Goal: Book appointment/travel/reservation

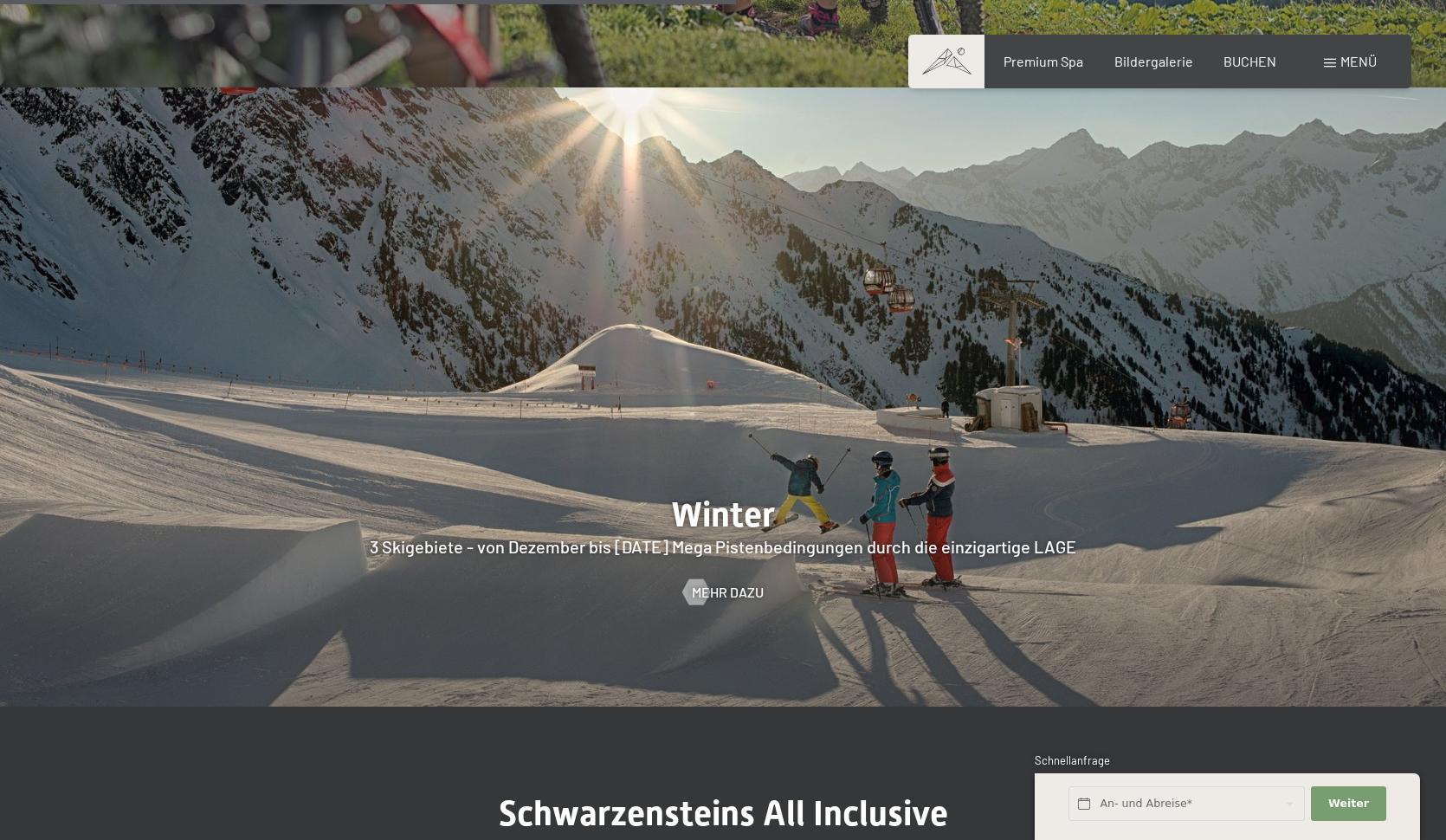
scroll to position [4159, 0]
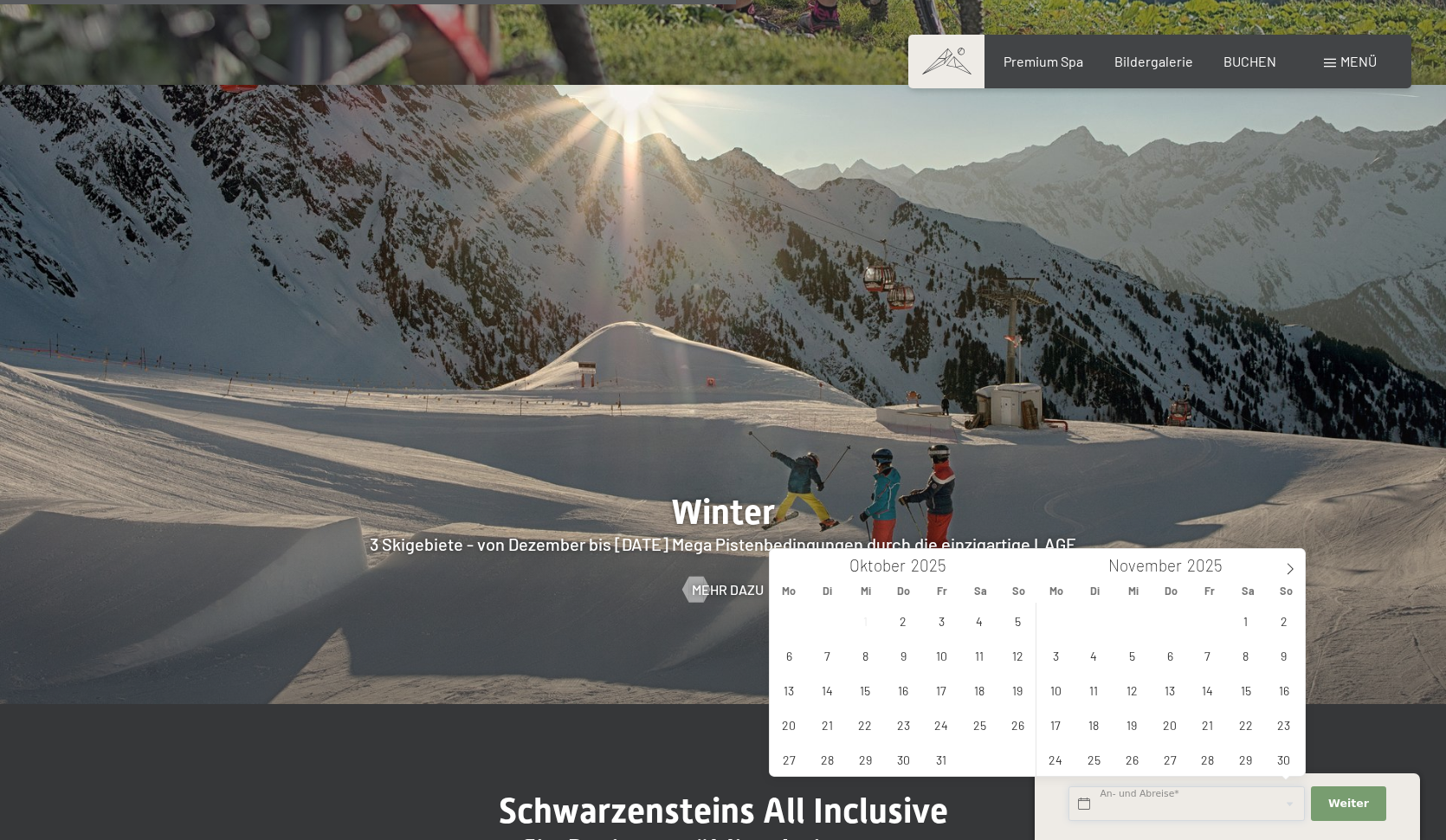
click at [1121, 805] on input "text" at bounding box center [1187, 804] width 237 height 35
click at [1055, 655] on span "3" at bounding box center [1055, 655] width 33 height 33
click at [1167, 657] on span "6" at bounding box center [1170, 655] width 33 height 33
type input "Mo. 03.11.2025 - Do. 06.11.2025"
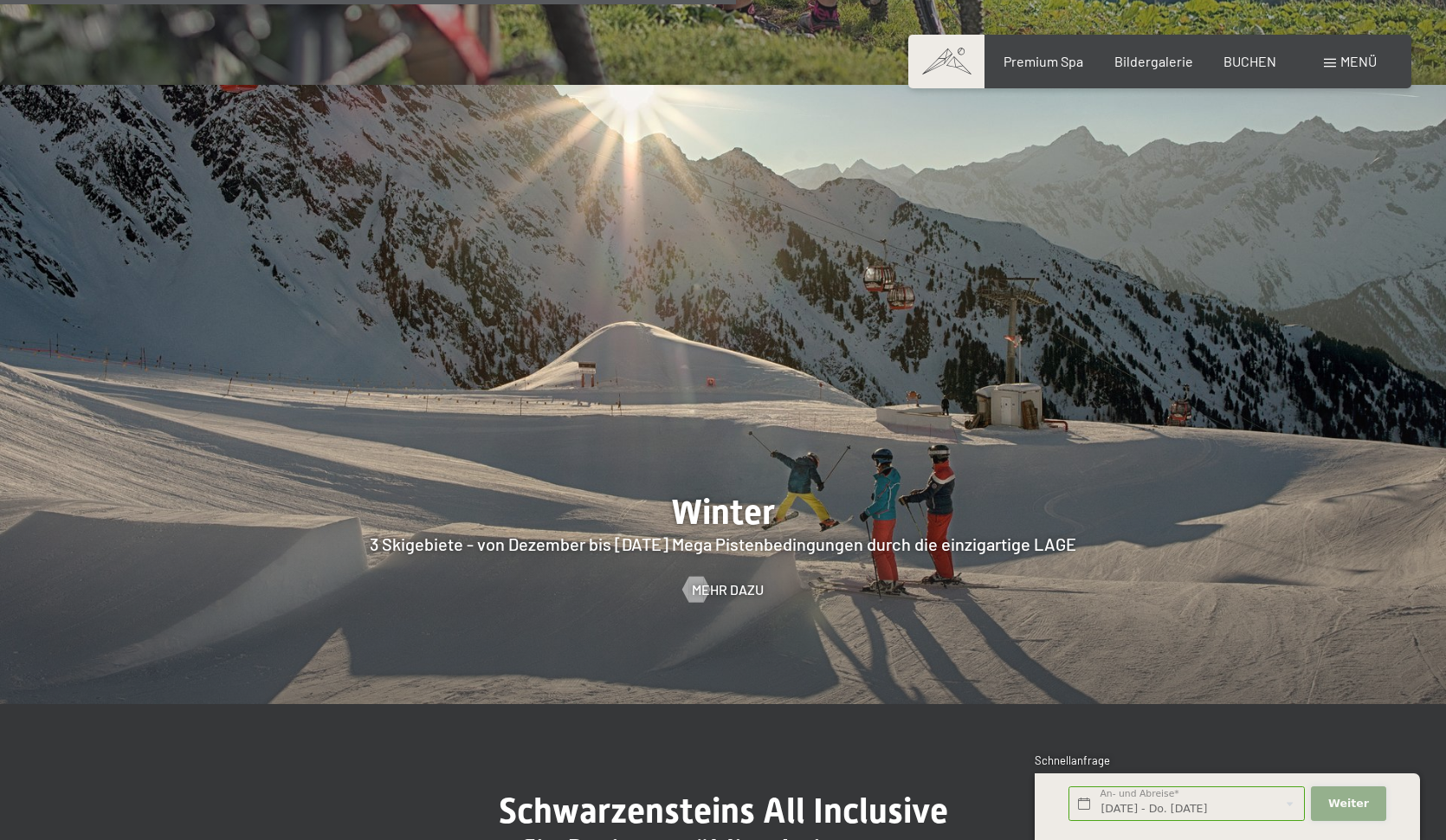
click at [1337, 808] on span "Weiter" at bounding box center [1348, 804] width 40 height 16
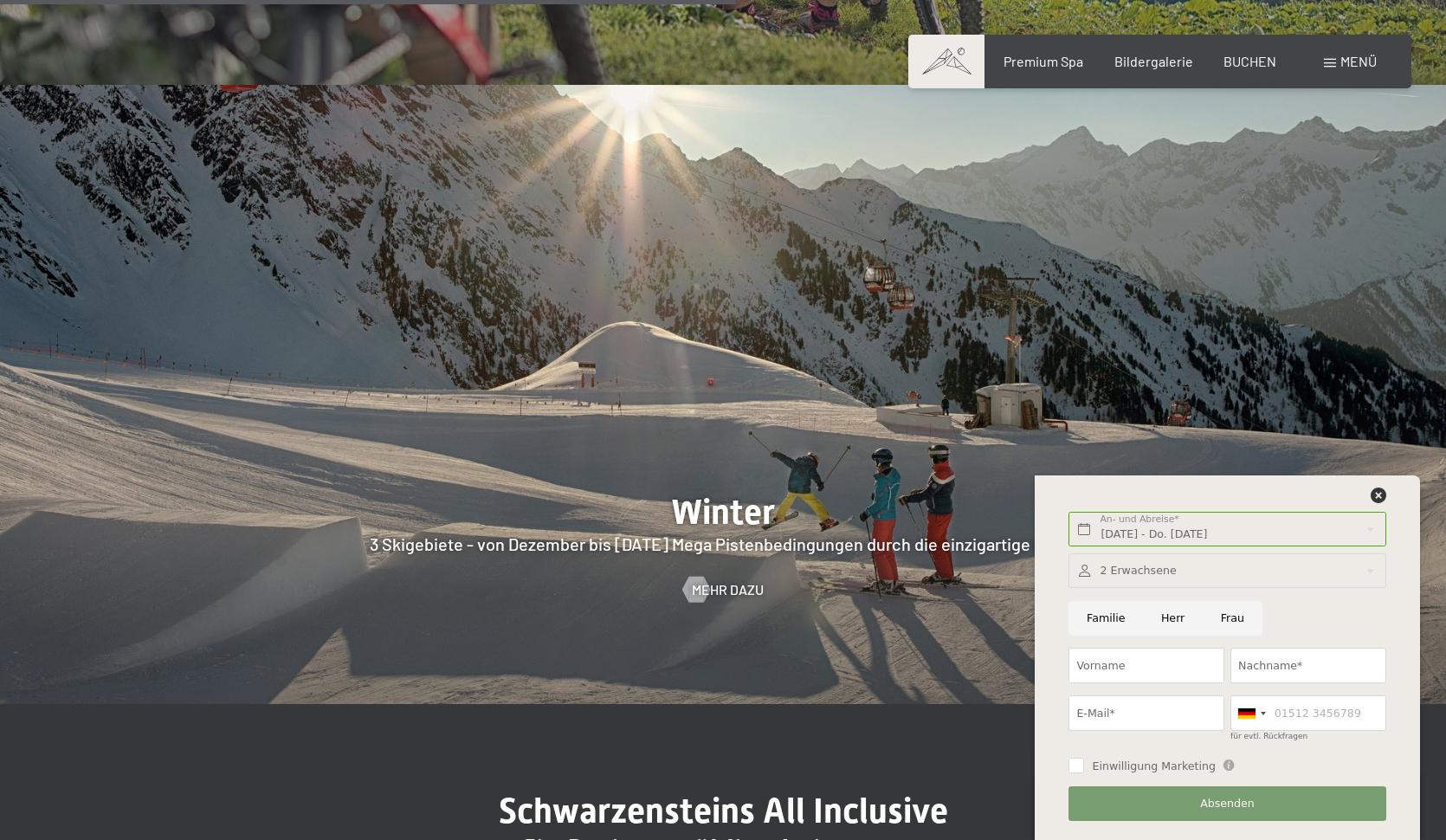
click at [1343, 571] on div at bounding box center [1227, 571] width 317 height 35
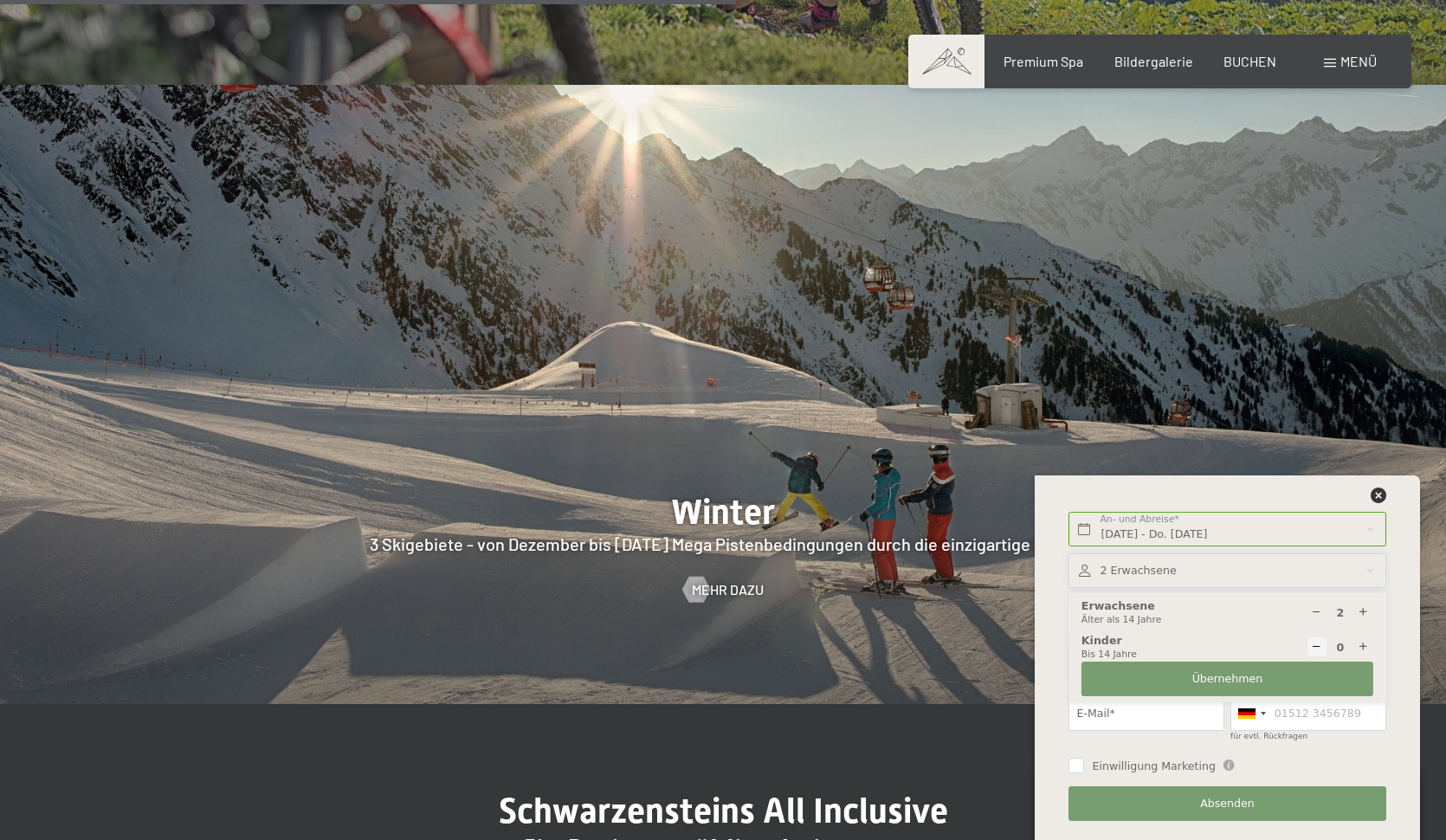
click at [1364, 610] on icon at bounding box center [1363, 612] width 11 height 11
type input "3"
click at [1364, 644] on icon at bounding box center [1363, 647] width 11 height 11
type input "1"
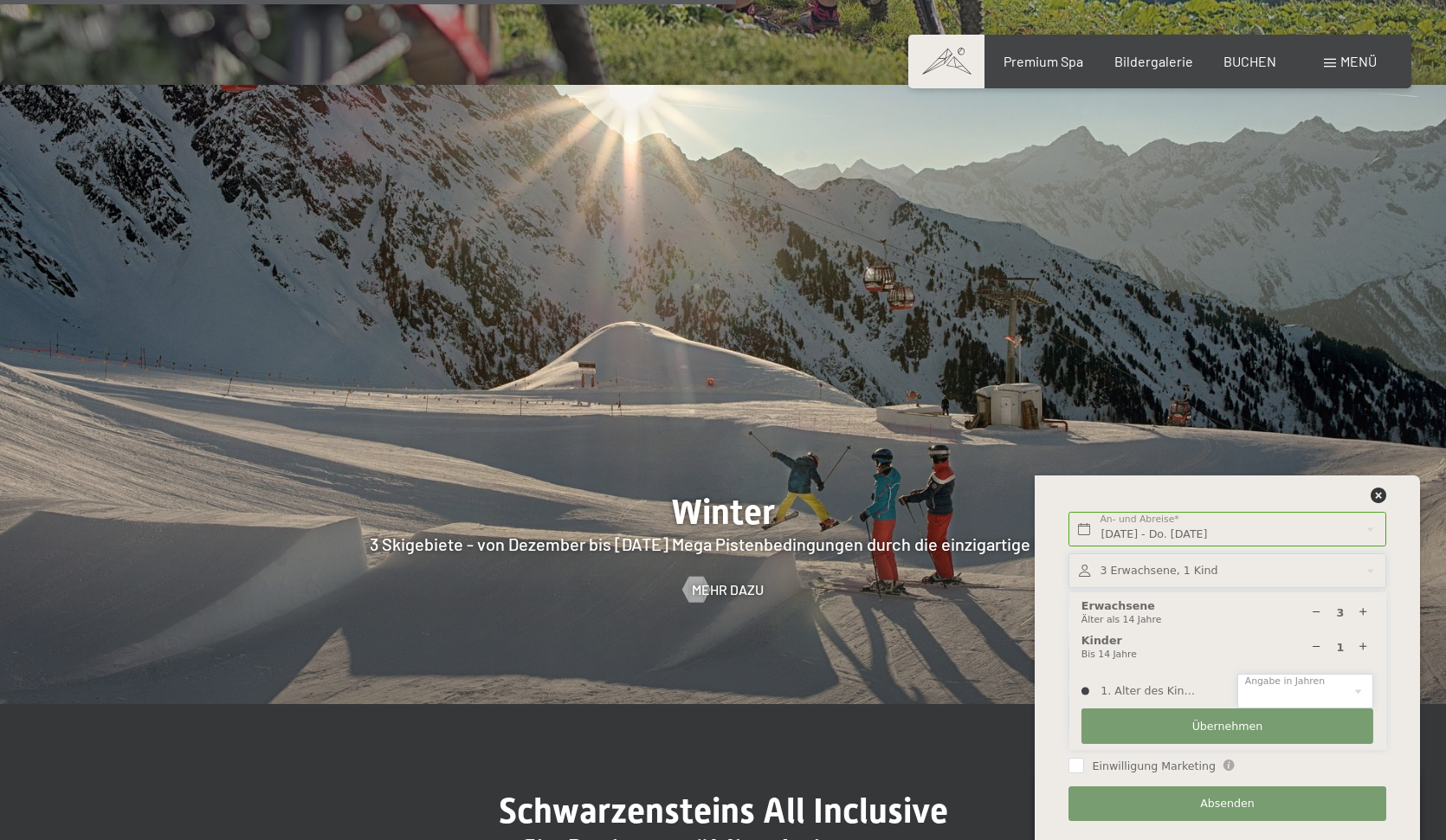
select select "14"
click at [1229, 729] on span "Übernehmen" at bounding box center [1228, 727] width 71 height 16
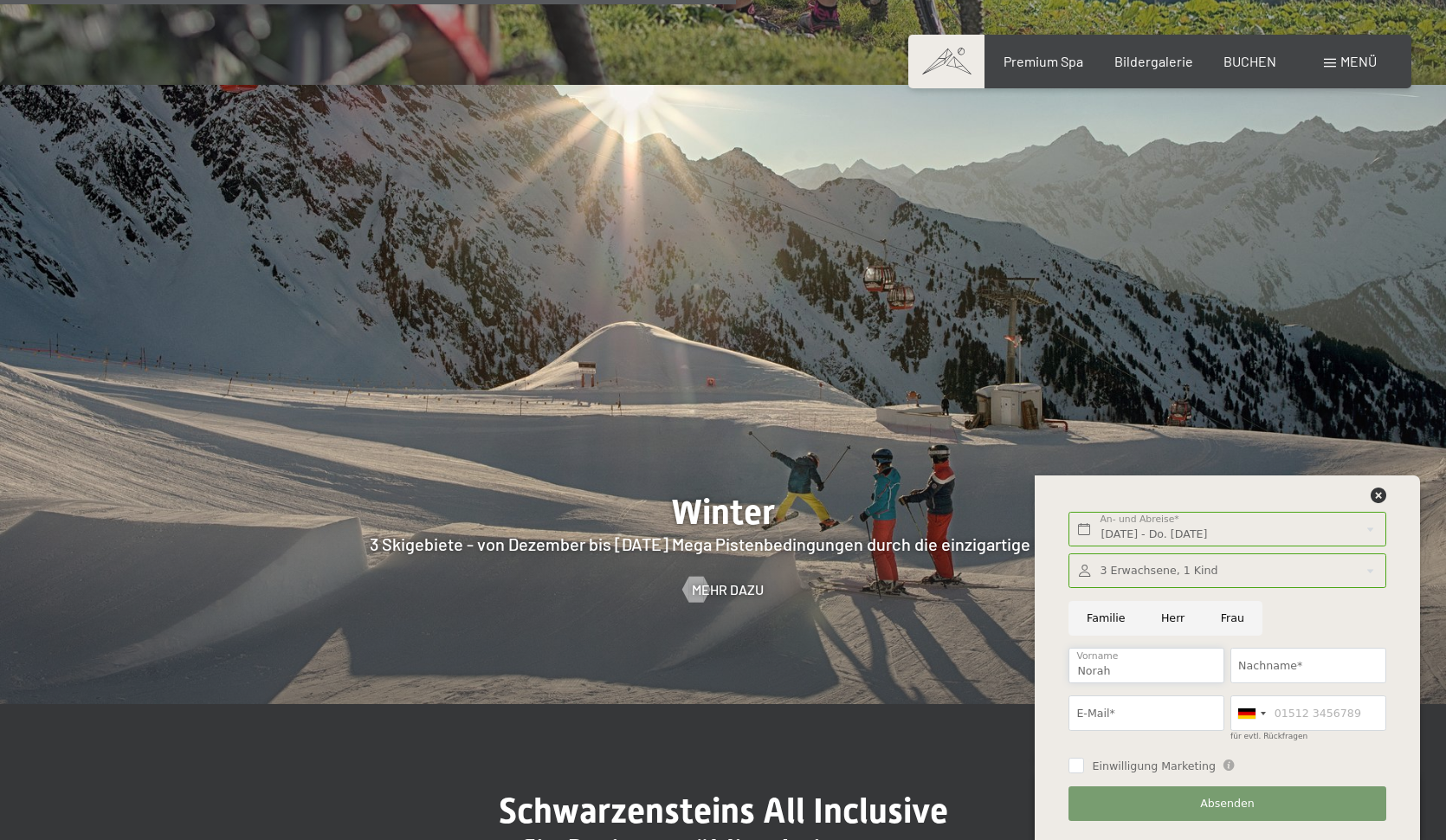
type input "Norah"
type input "Meyer"
type input "norah.meyer@outlook.de"
type input "0"
type input "01738691235"
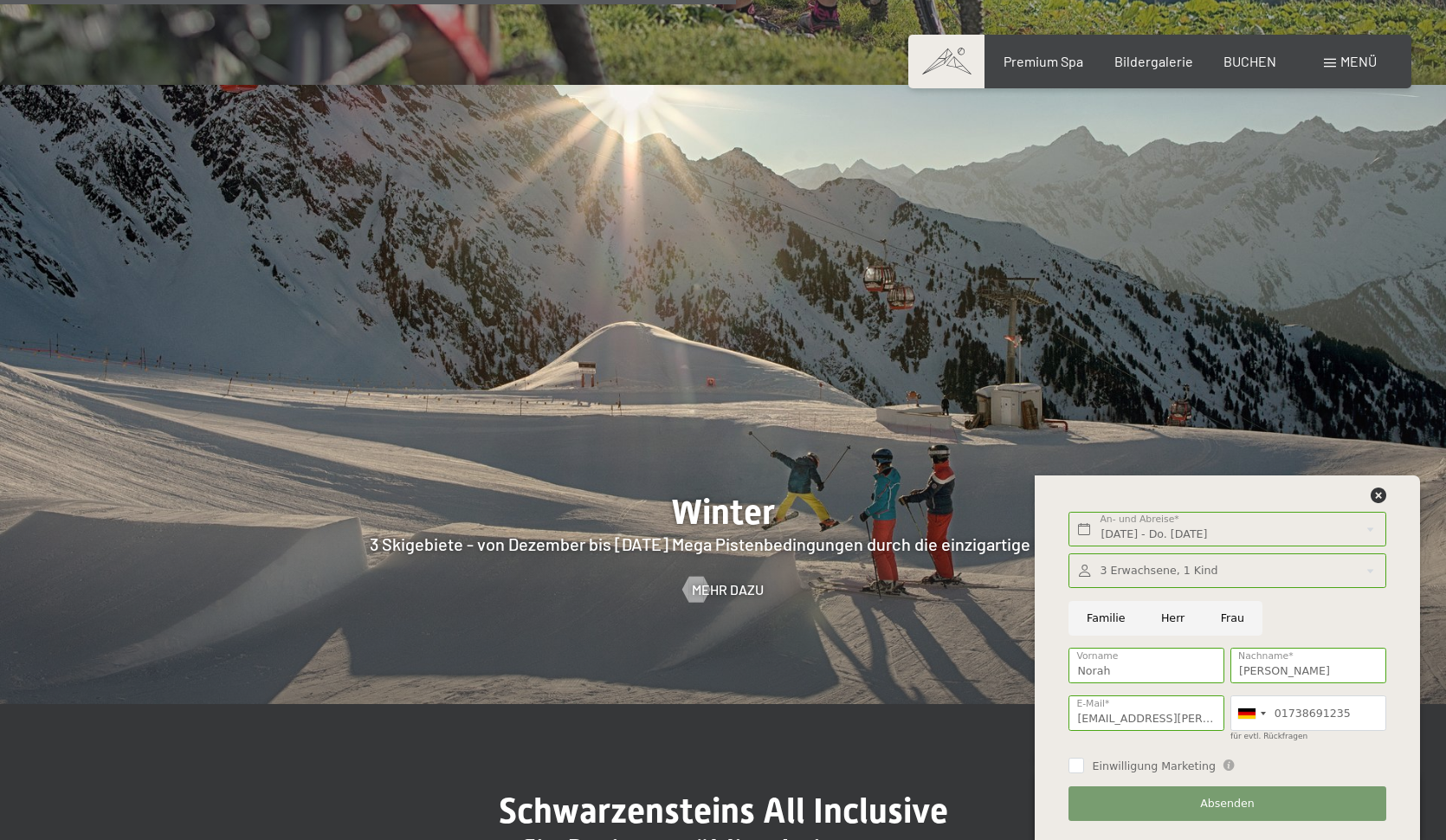
click at [1227, 802] on span "Absenden" at bounding box center [1227, 804] width 55 height 16
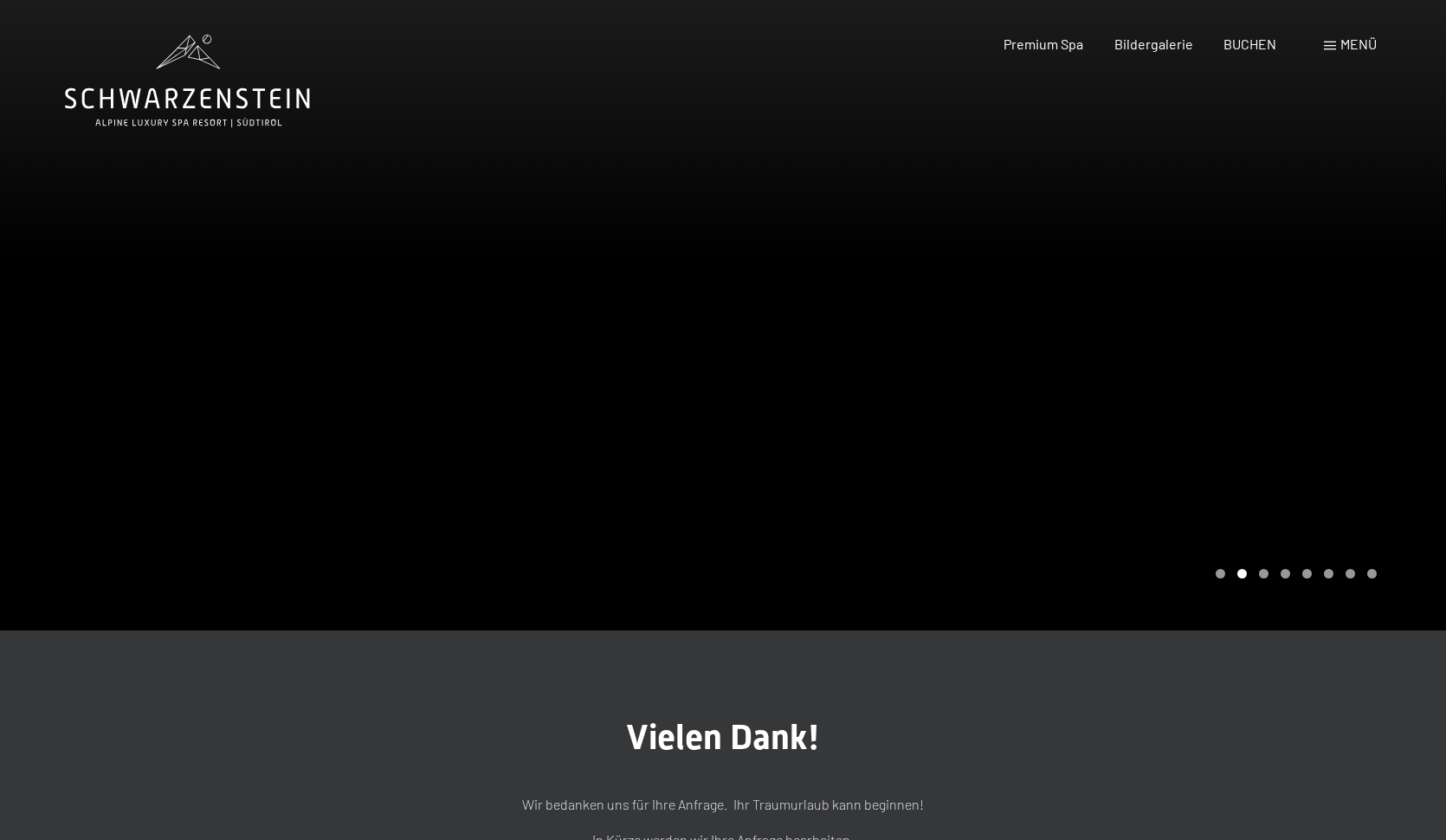
click at [1229, 374] on div at bounding box center [1084, 315] width 723 height 631
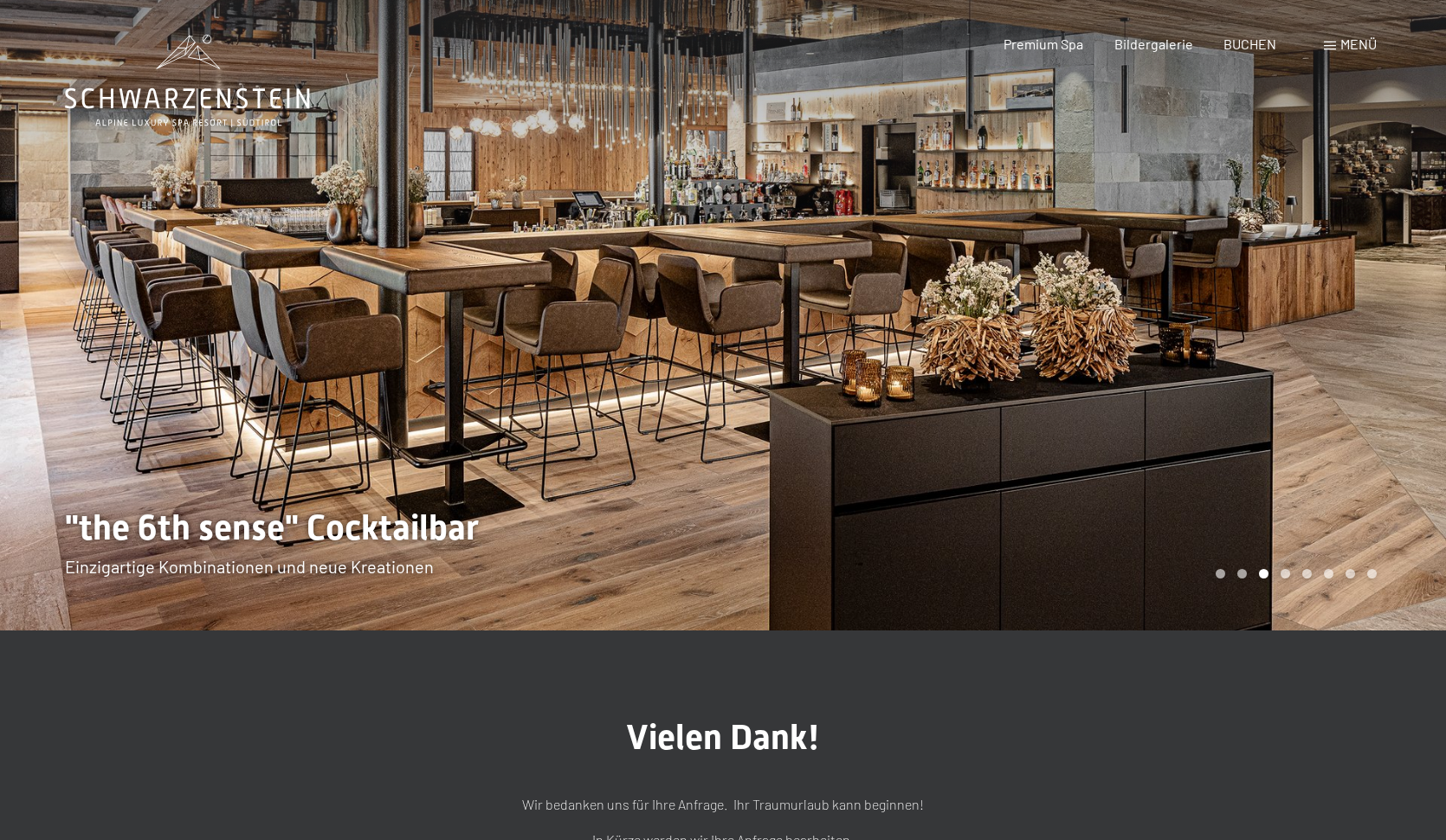
click at [1229, 373] on div at bounding box center [1084, 315] width 723 height 631
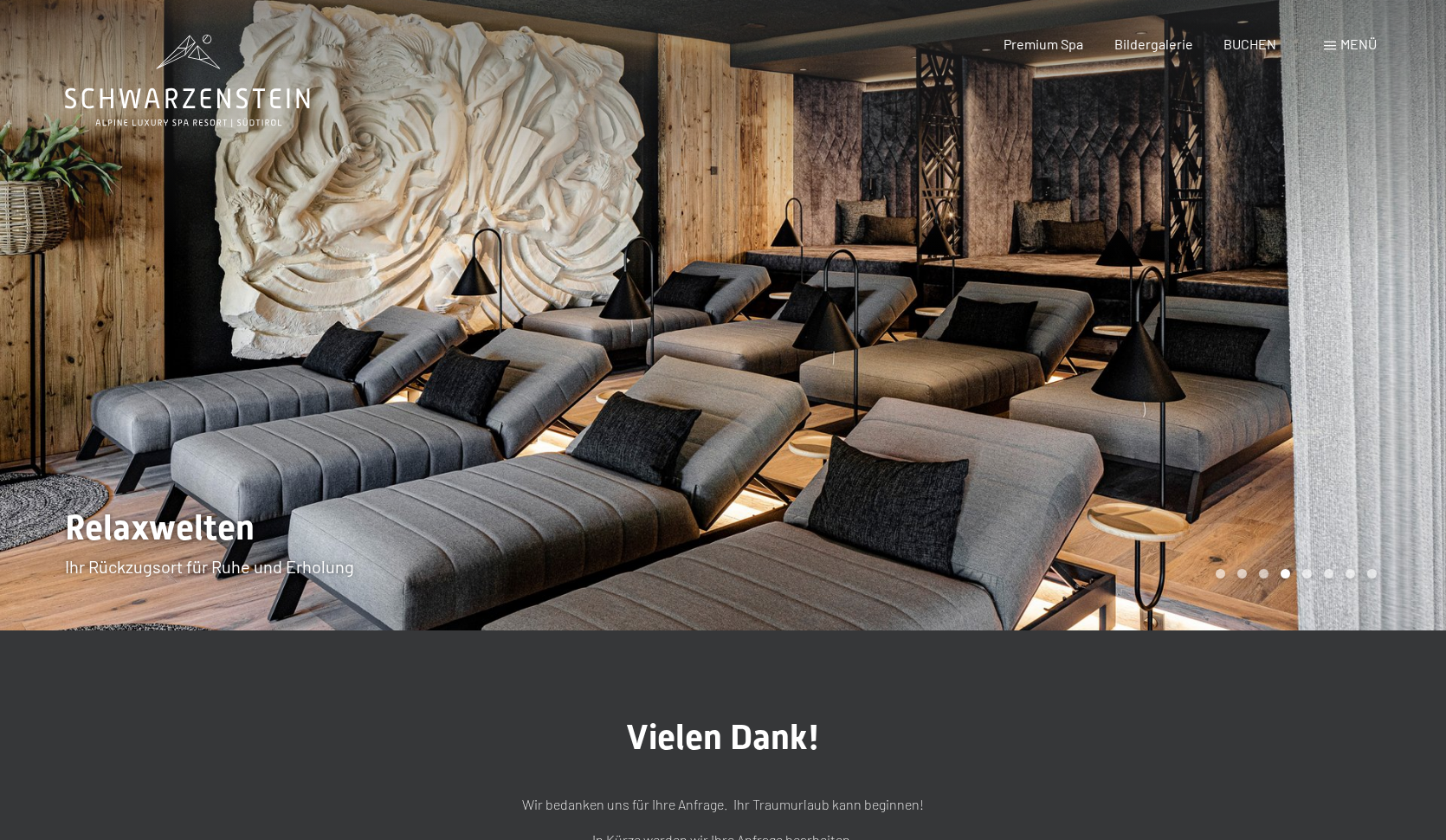
click at [1229, 373] on div at bounding box center [1084, 315] width 723 height 631
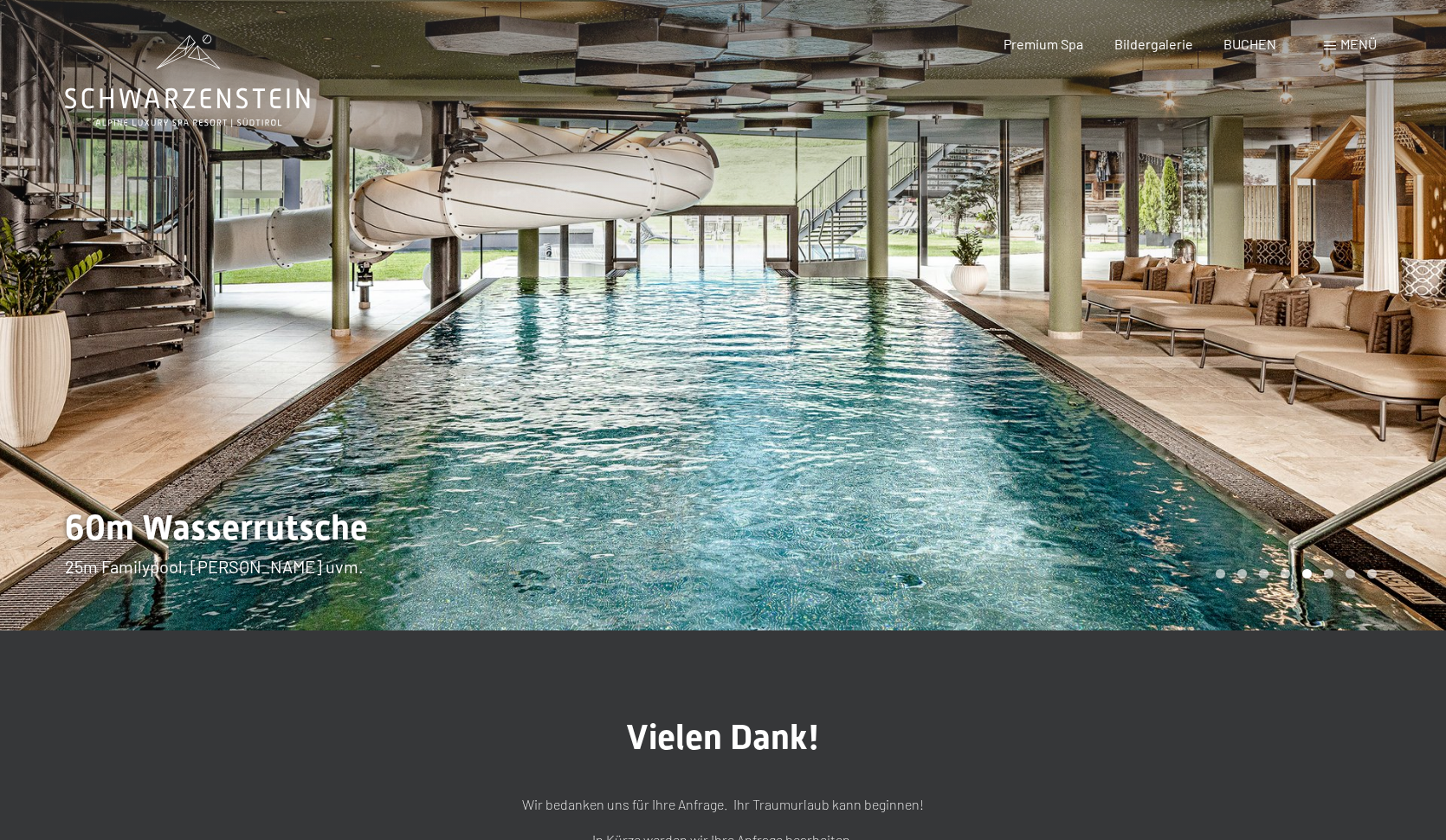
click at [1229, 373] on div at bounding box center [1084, 315] width 723 height 631
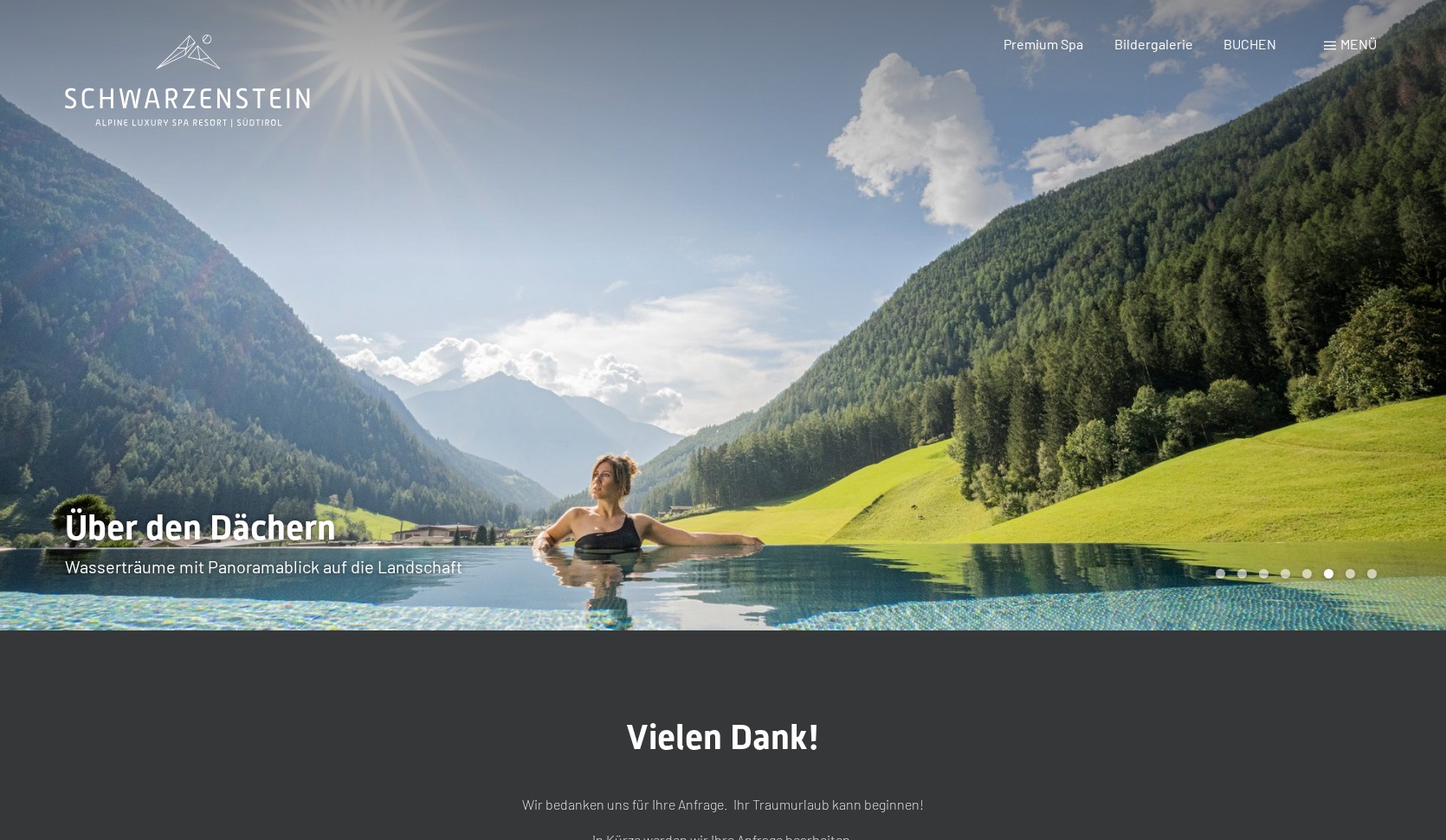
click at [1229, 374] on div at bounding box center [1084, 315] width 723 height 631
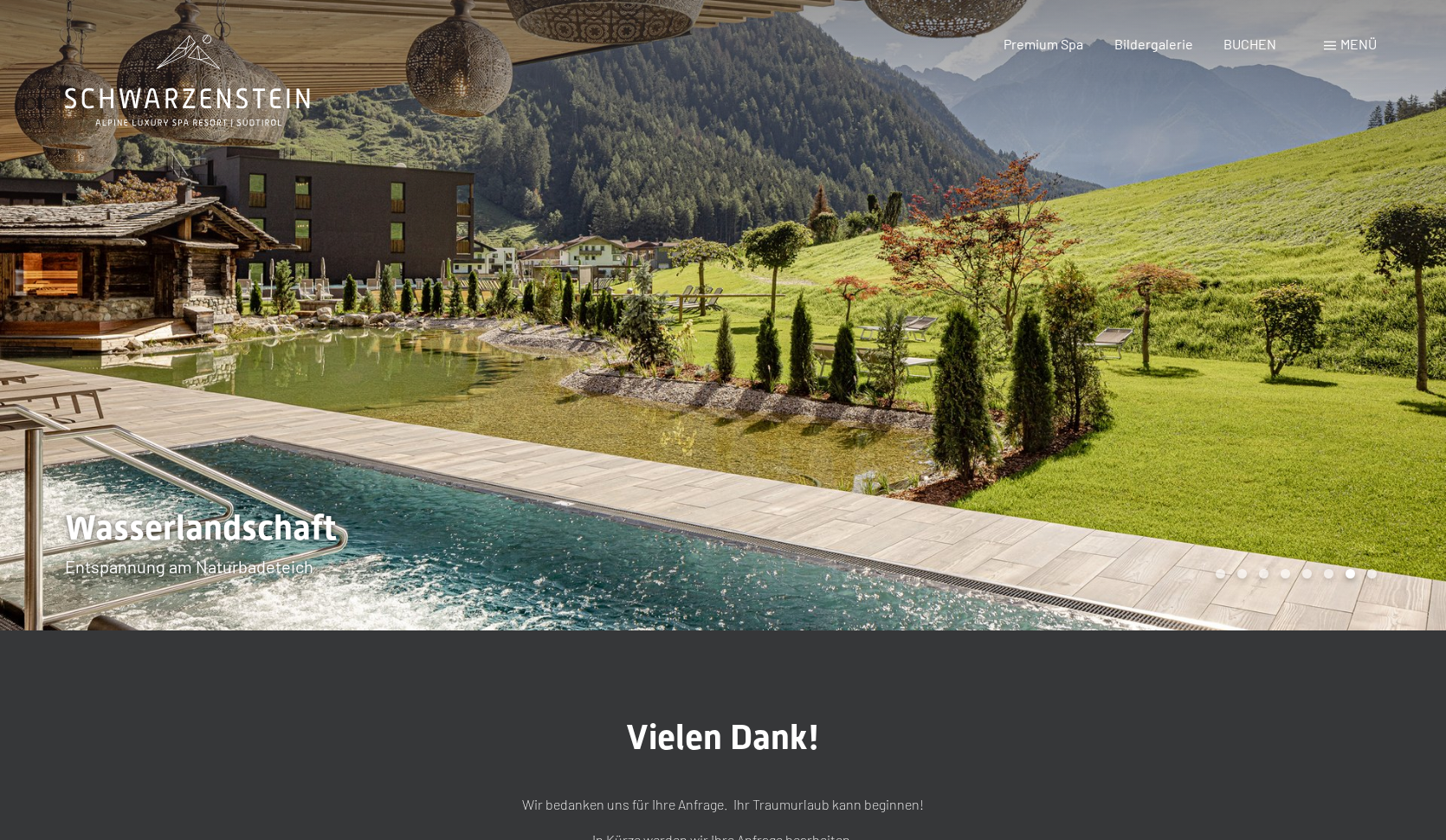
click at [240, 354] on div at bounding box center [362, 315] width 723 height 631
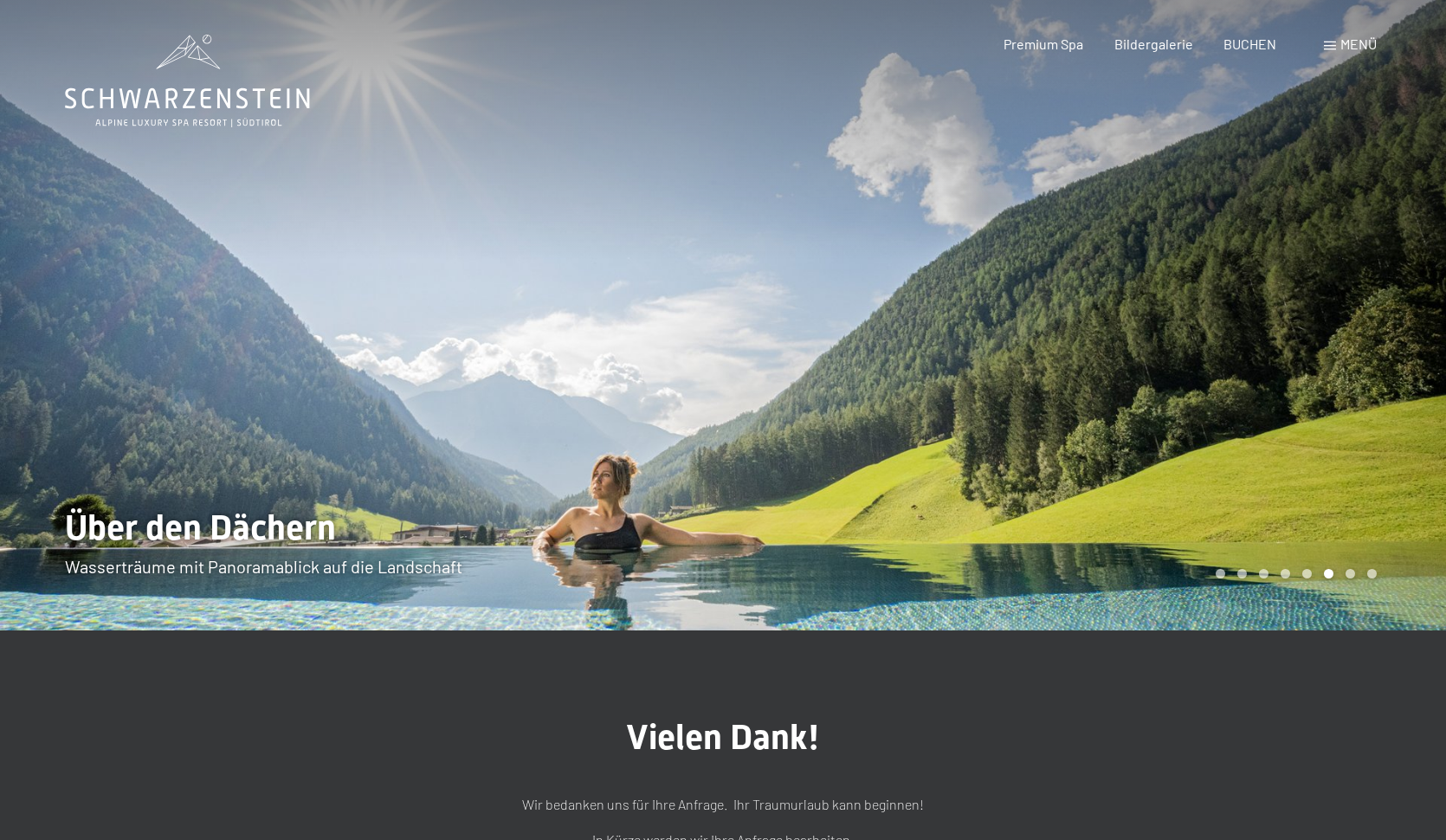
click at [1232, 363] on div at bounding box center [1084, 315] width 723 height 631
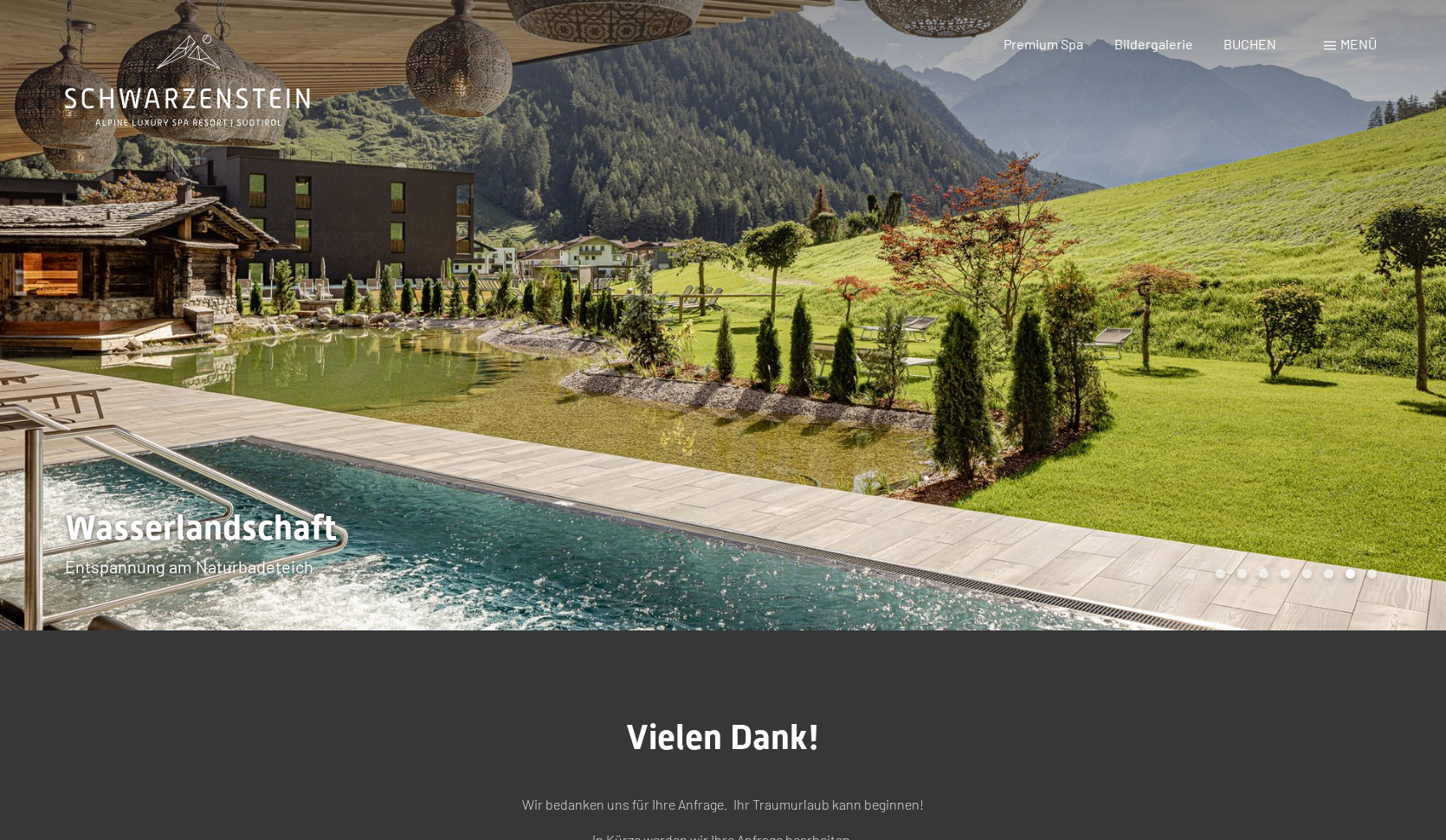
click at [1233, 364] on div at bounding box center [1084, 315] width 723 height 631
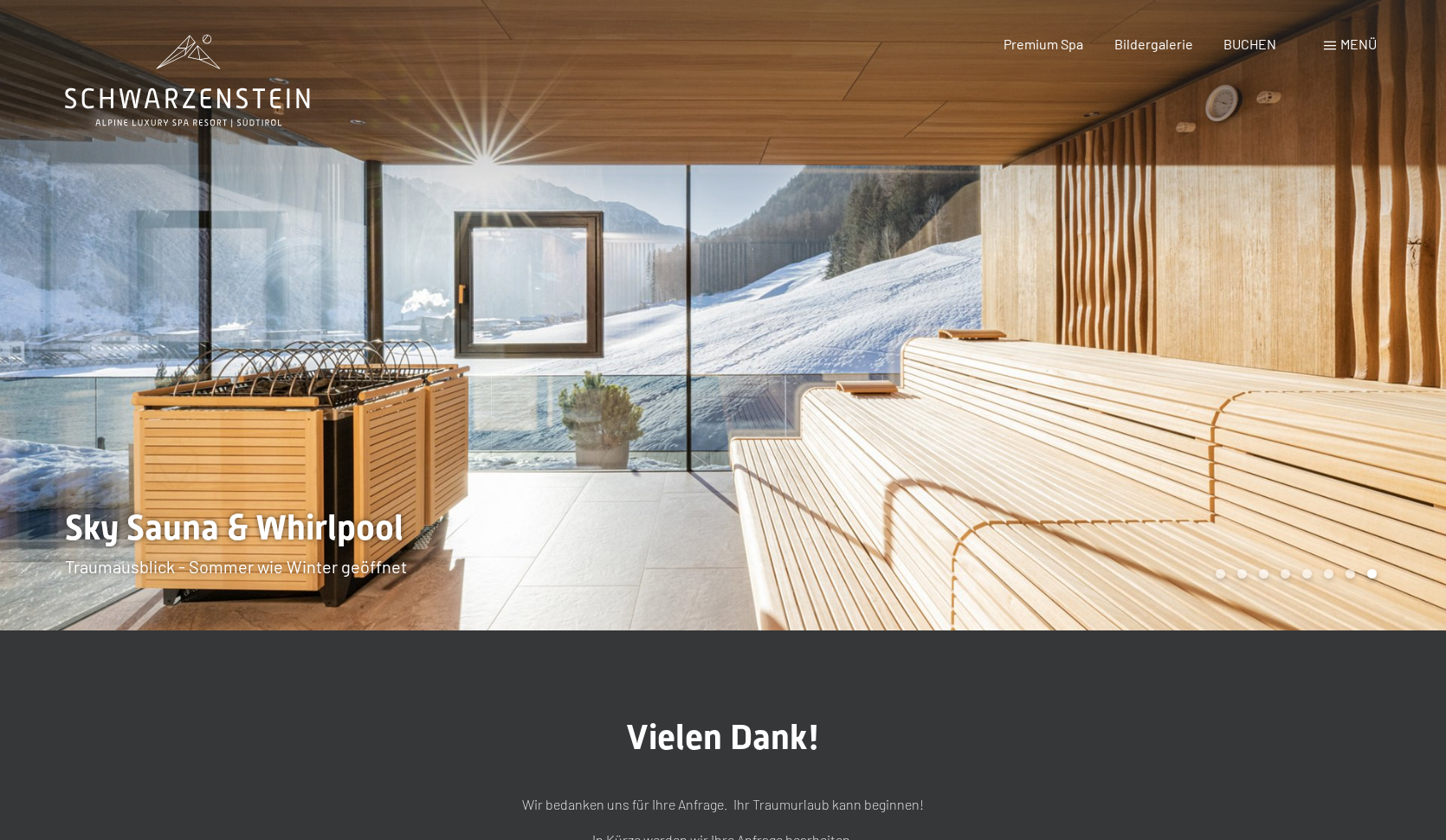
click at [1233, 367] on div at bounding box center [1084, 315] width 723 height 631
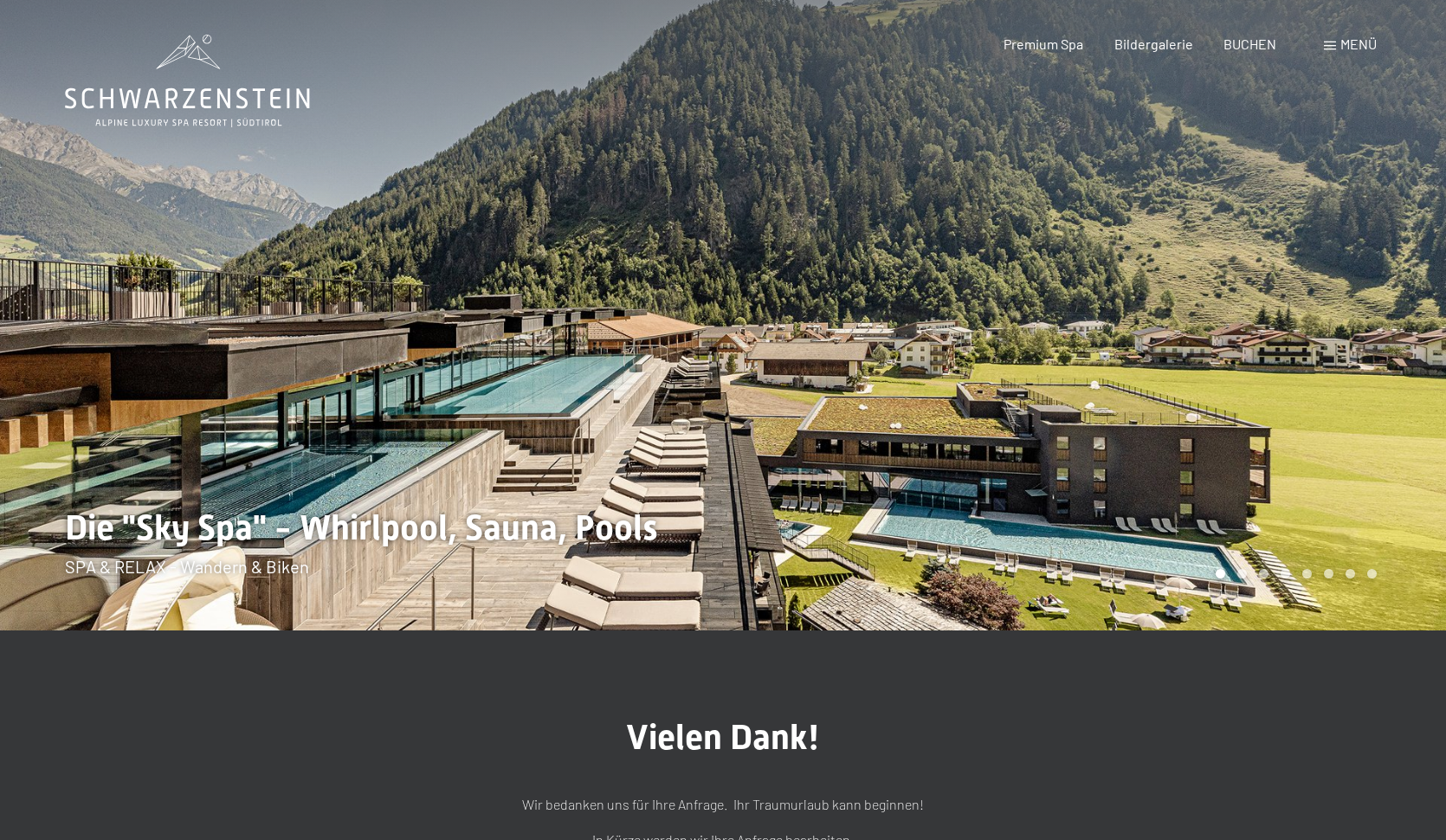
click at [1233, 368] on div at bounding box center [1084, 315] width 723 height 631
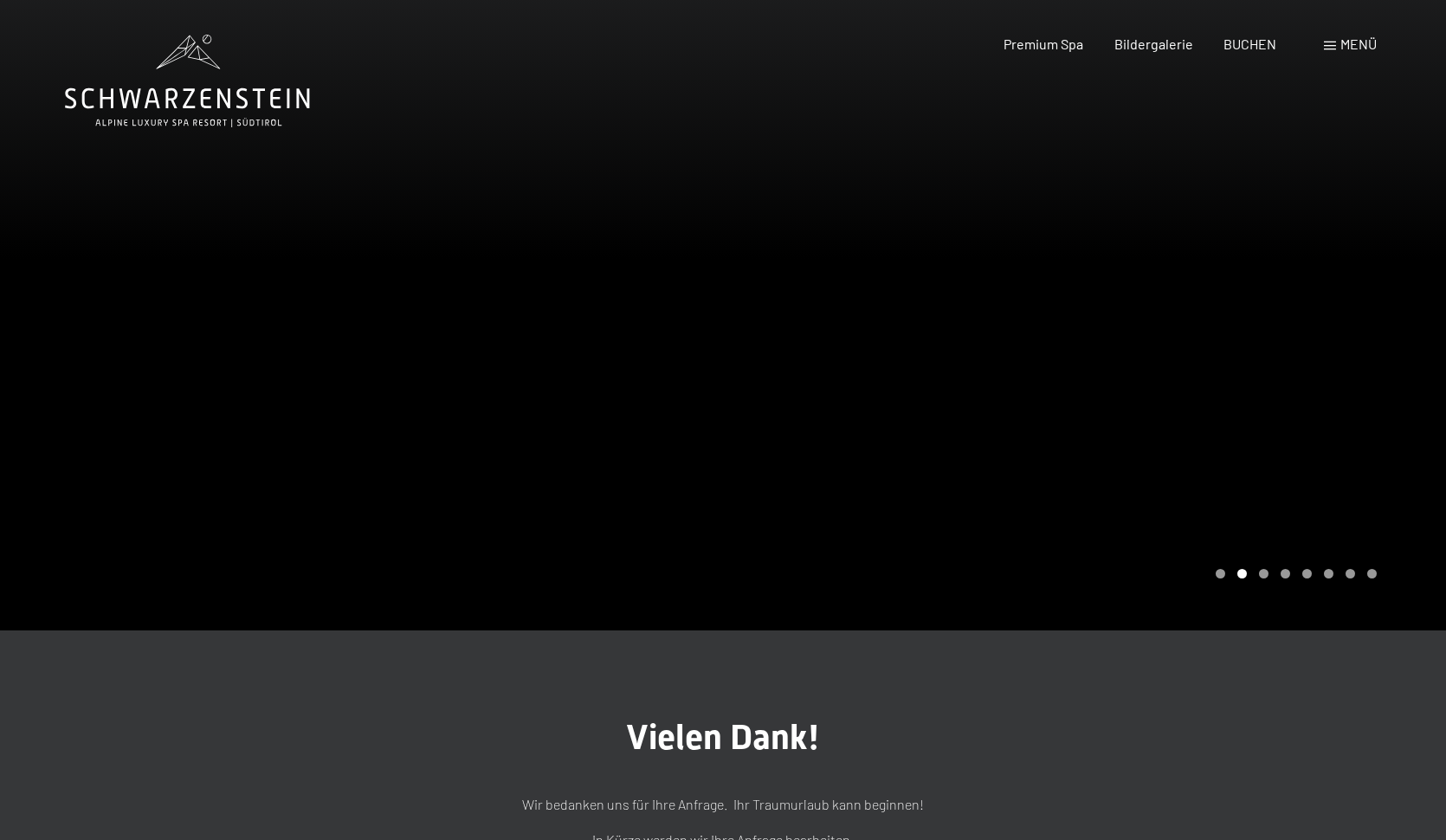
click at [1233, 369] on div at bounding box center [1084, 315] width 723 height 631
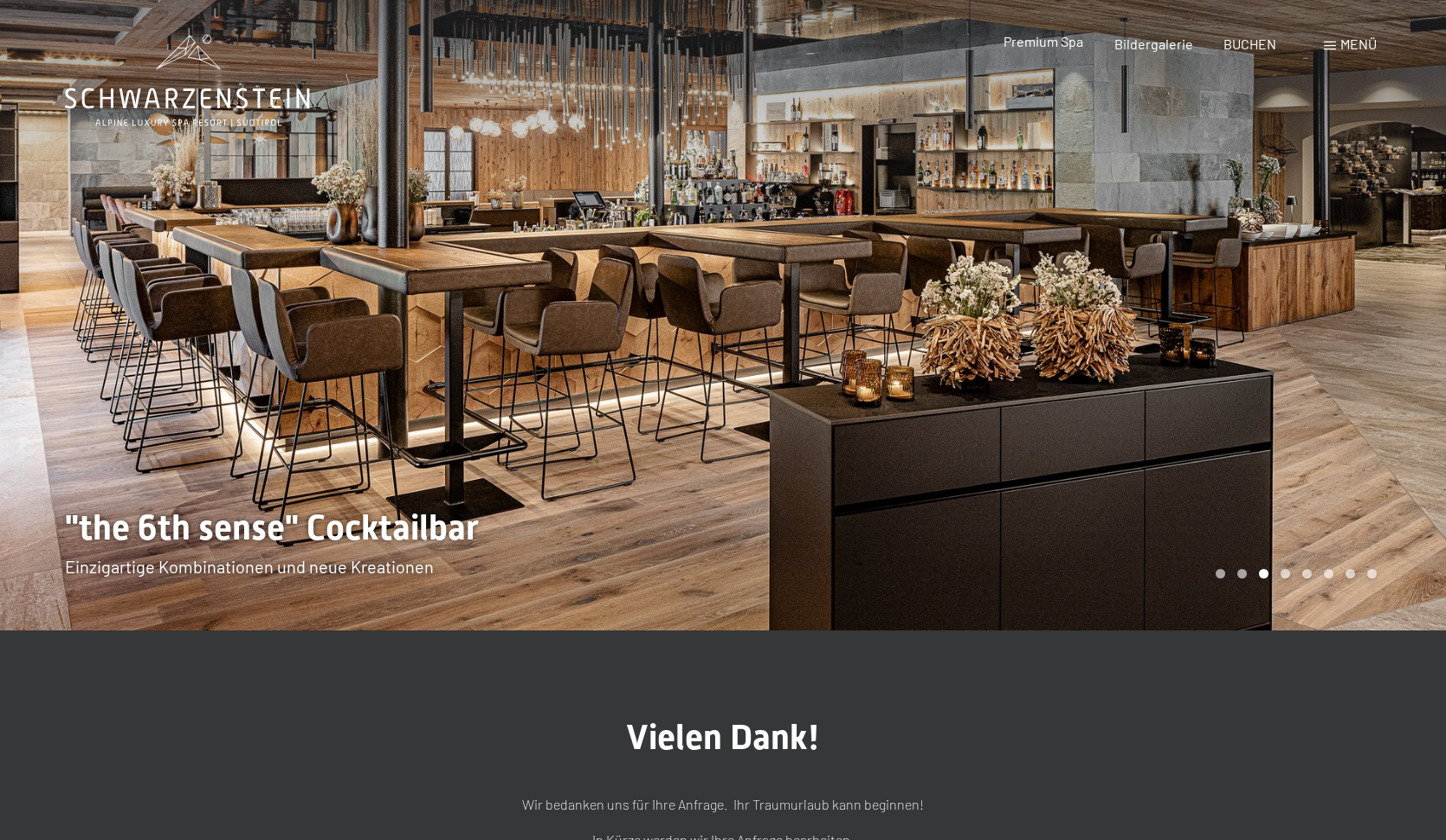
click at [1060, 37] on span "Premium Spa" at bounding box center [1043, 40] width 80 height 17
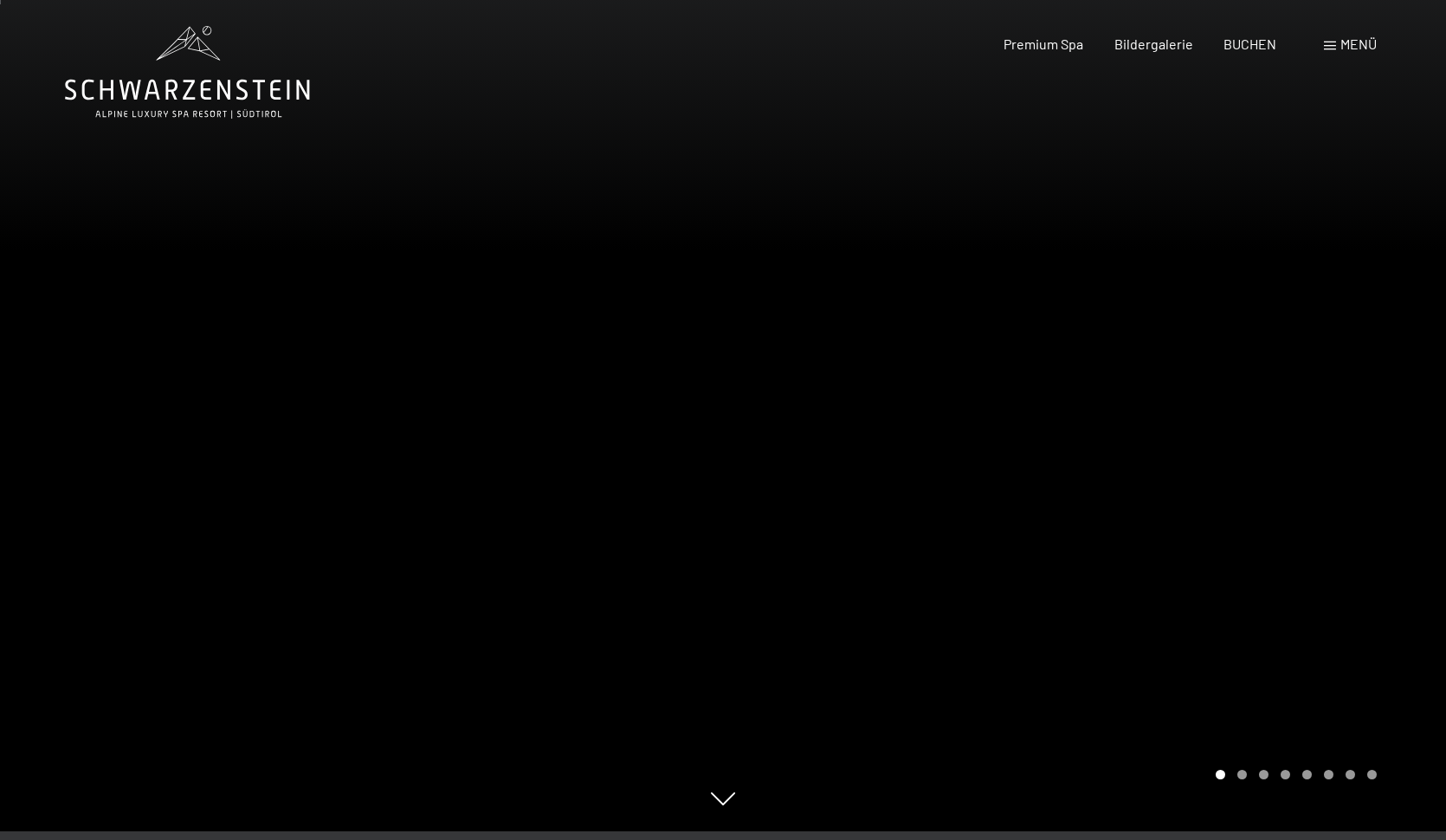
scroll to position [4, 0]
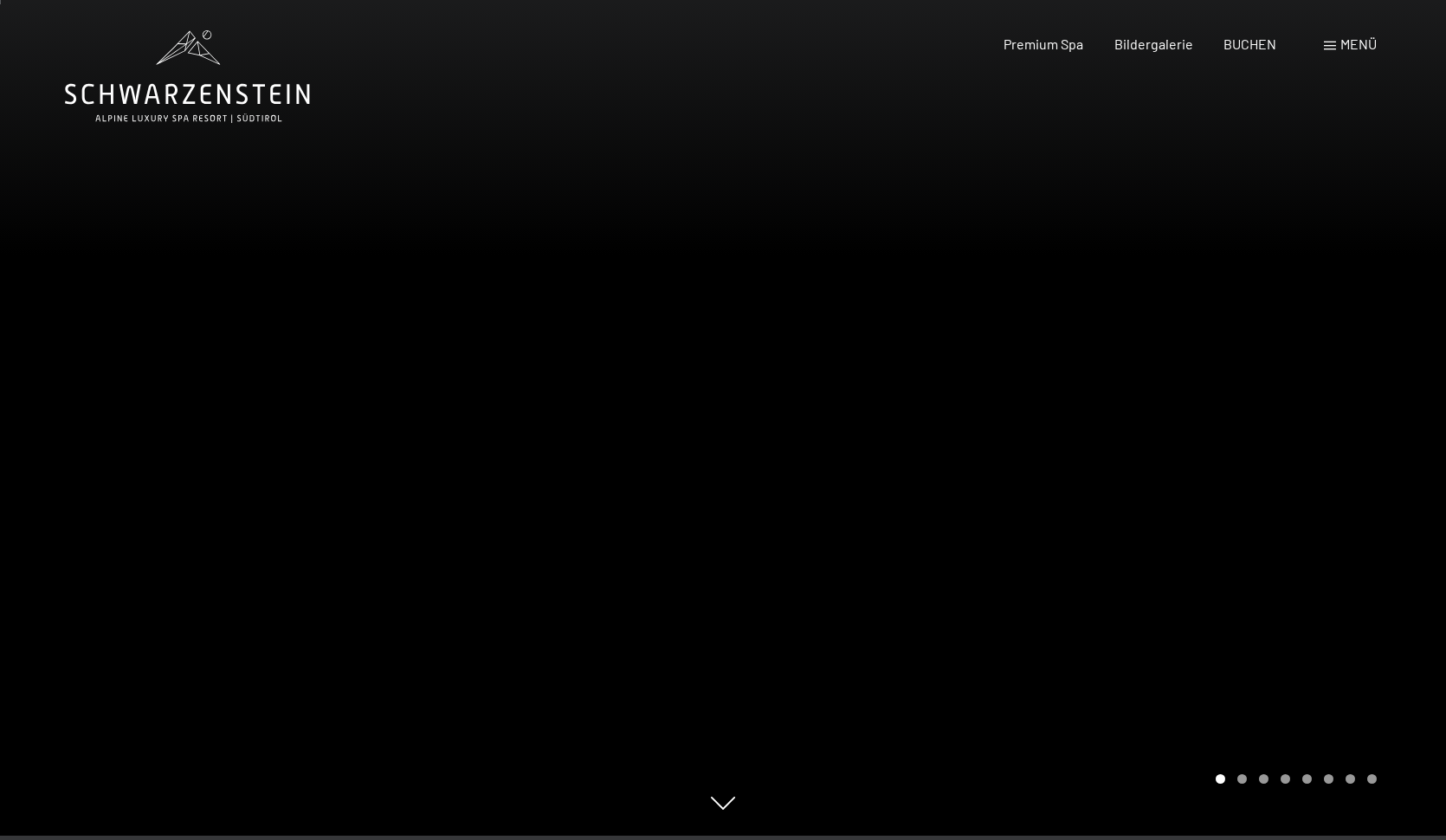
click at [1272, 426] on div at bounding box center [1084, 415] width 723 height 840
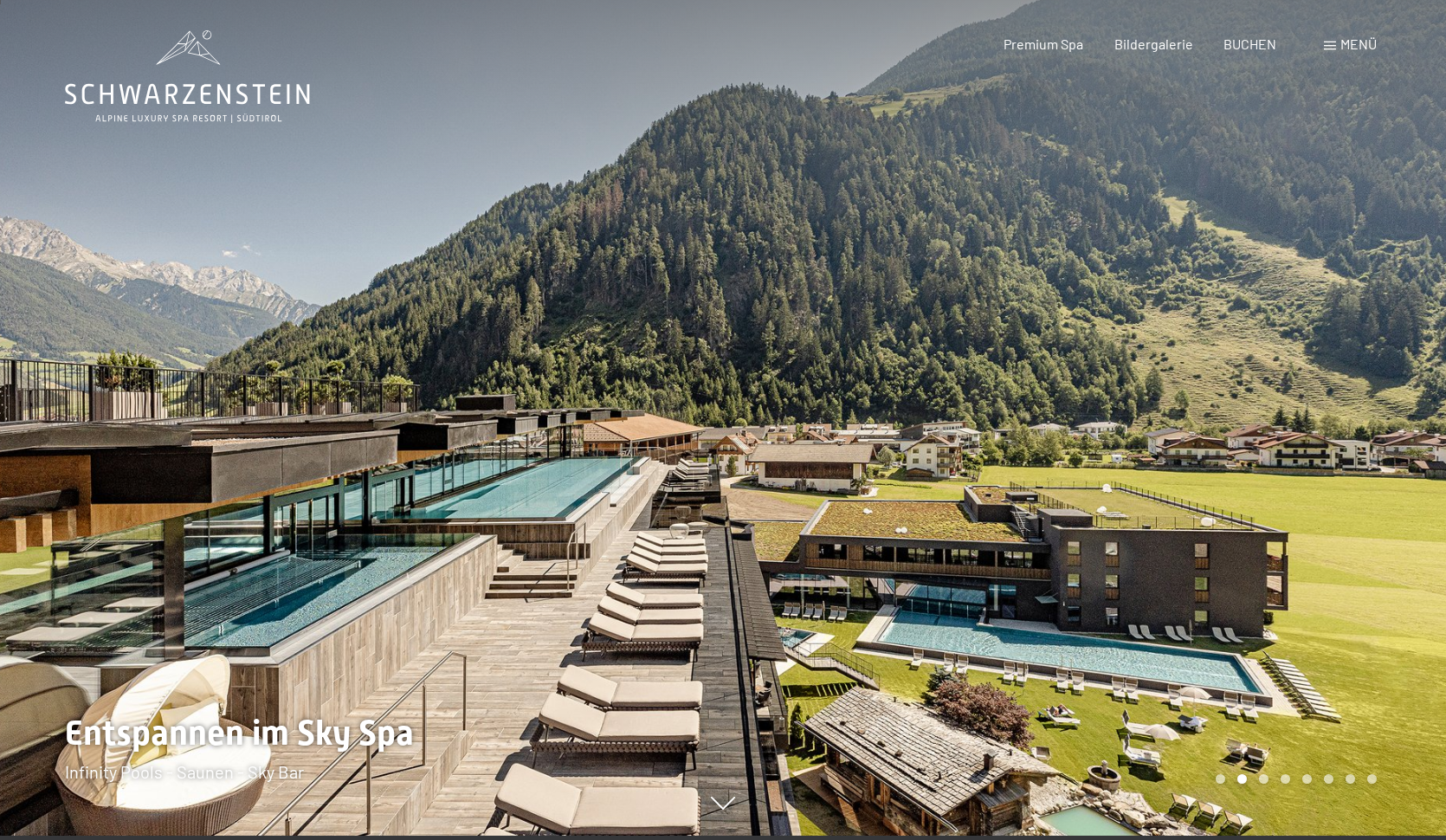
click at [1272, 426] on div at bounding box center [1084, 415] width 723 height 840
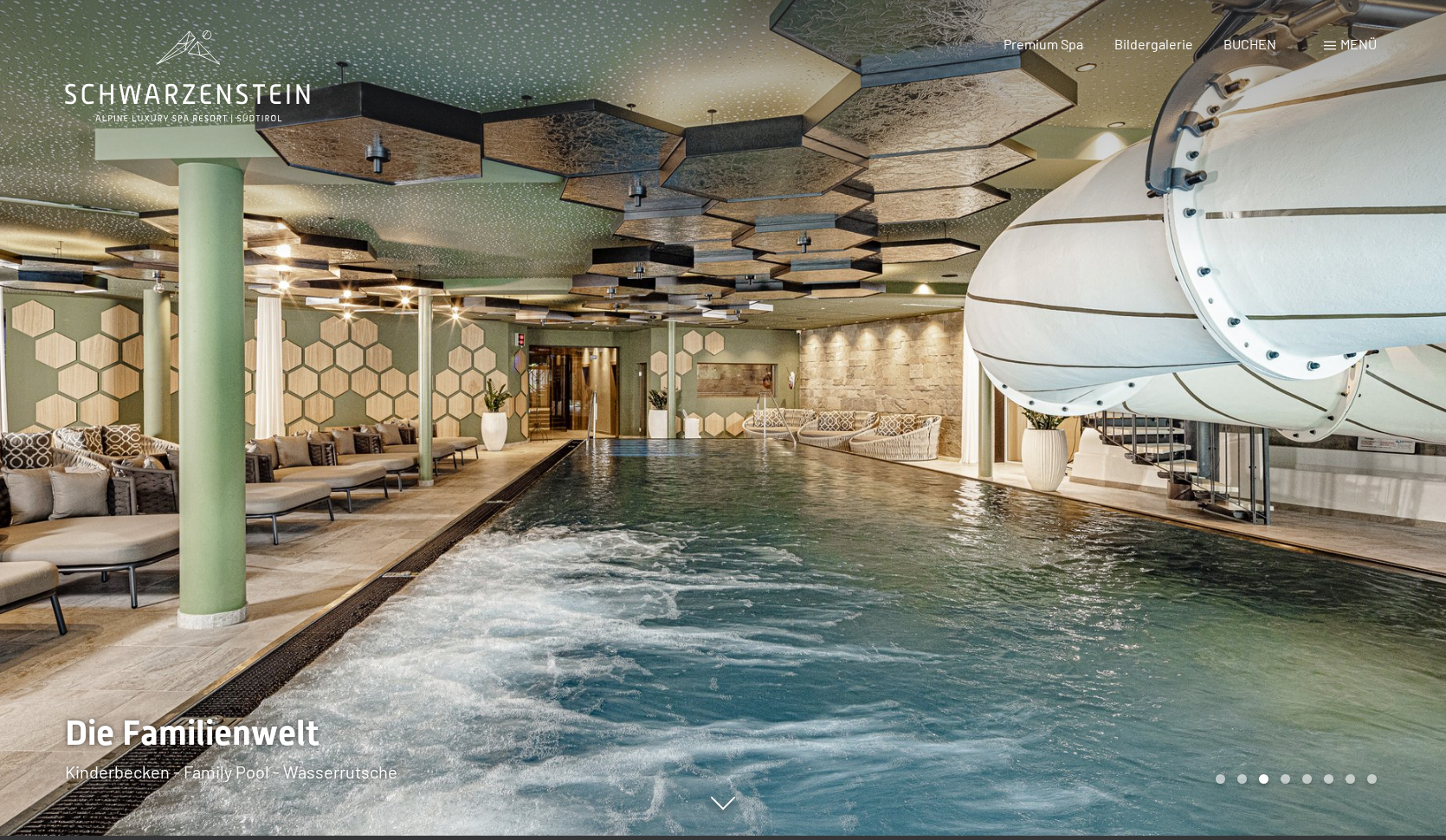
click at [1272, 426] on div at bounding box center [1084, 415] width 723 height 840
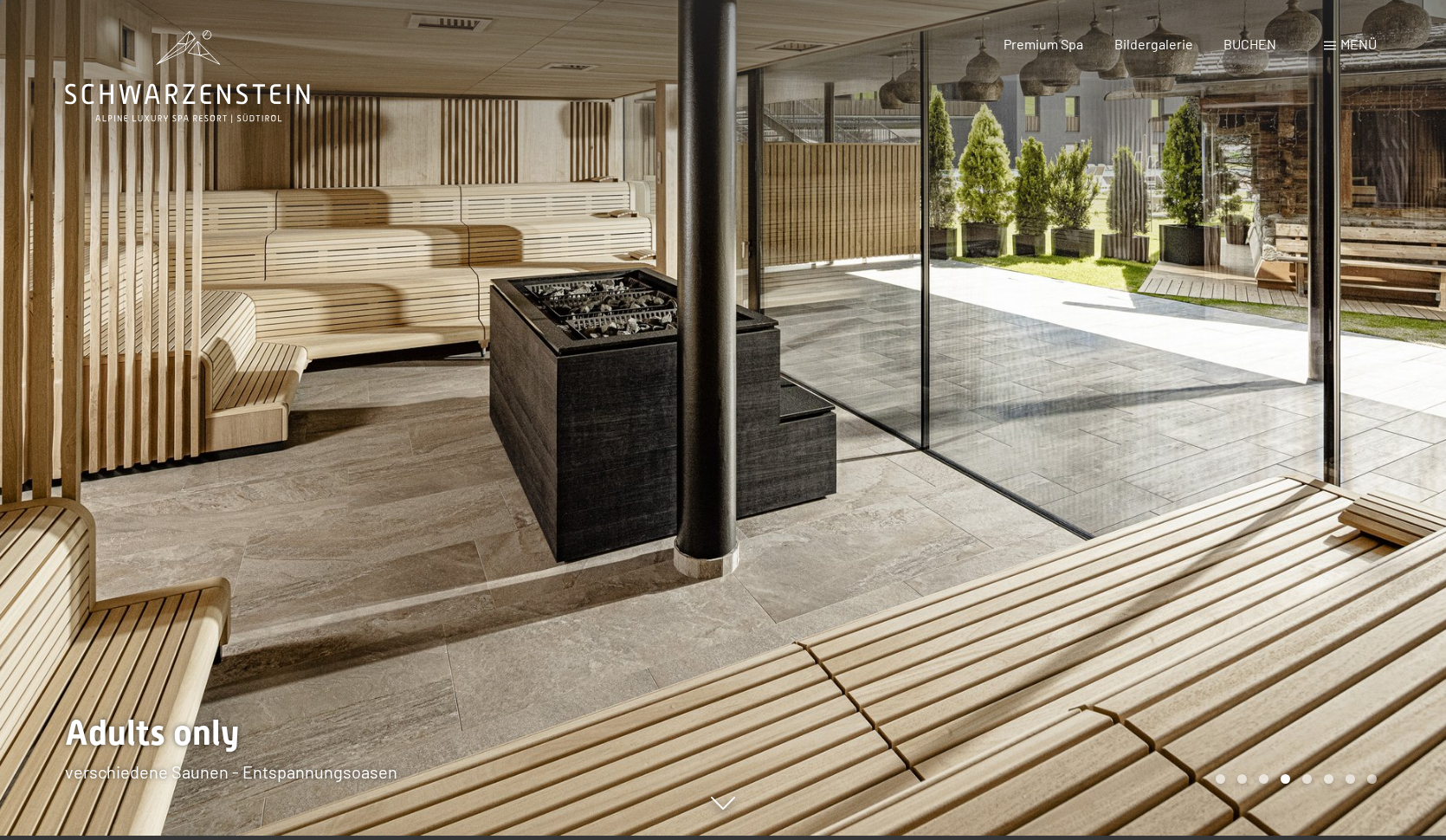
click at [114, 446] on div at bounding box center [362, 415] width 723 height 840
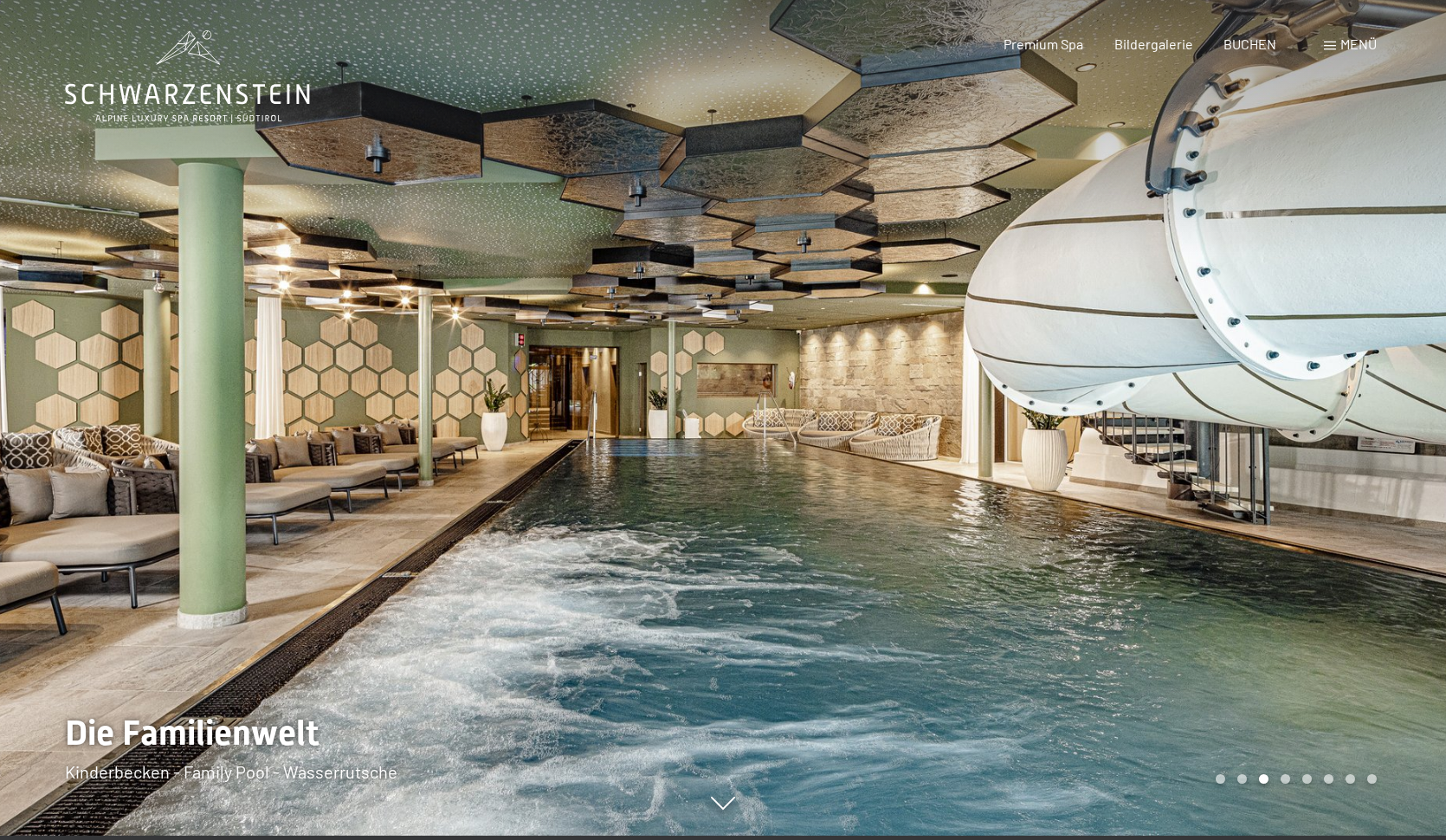
click at [1338, 401] on div at bounding box center [1084, 415] width 723 height 840
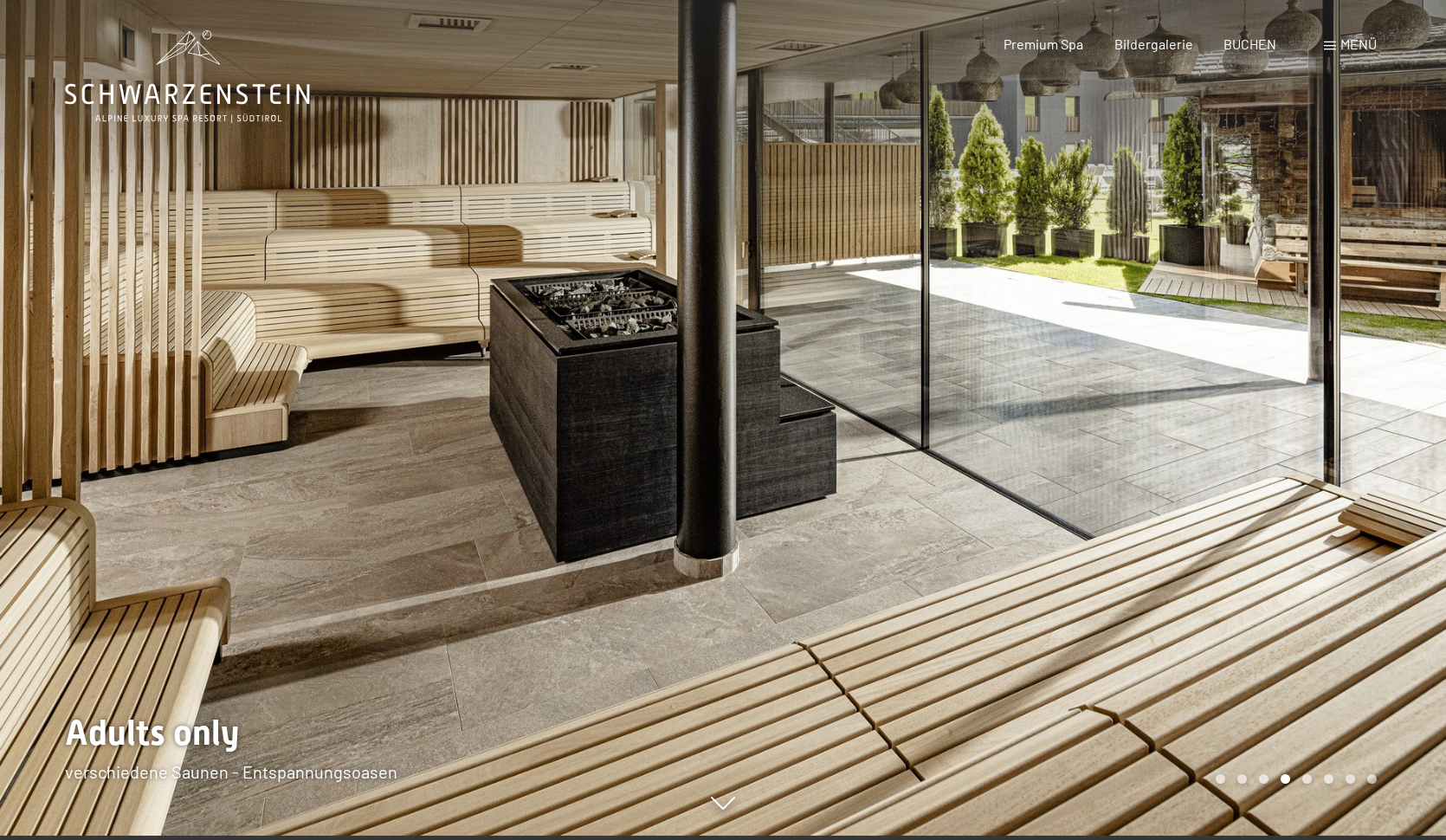
click at [1326, 379] on div at bounding box center [1084, 415] width 723 height 840
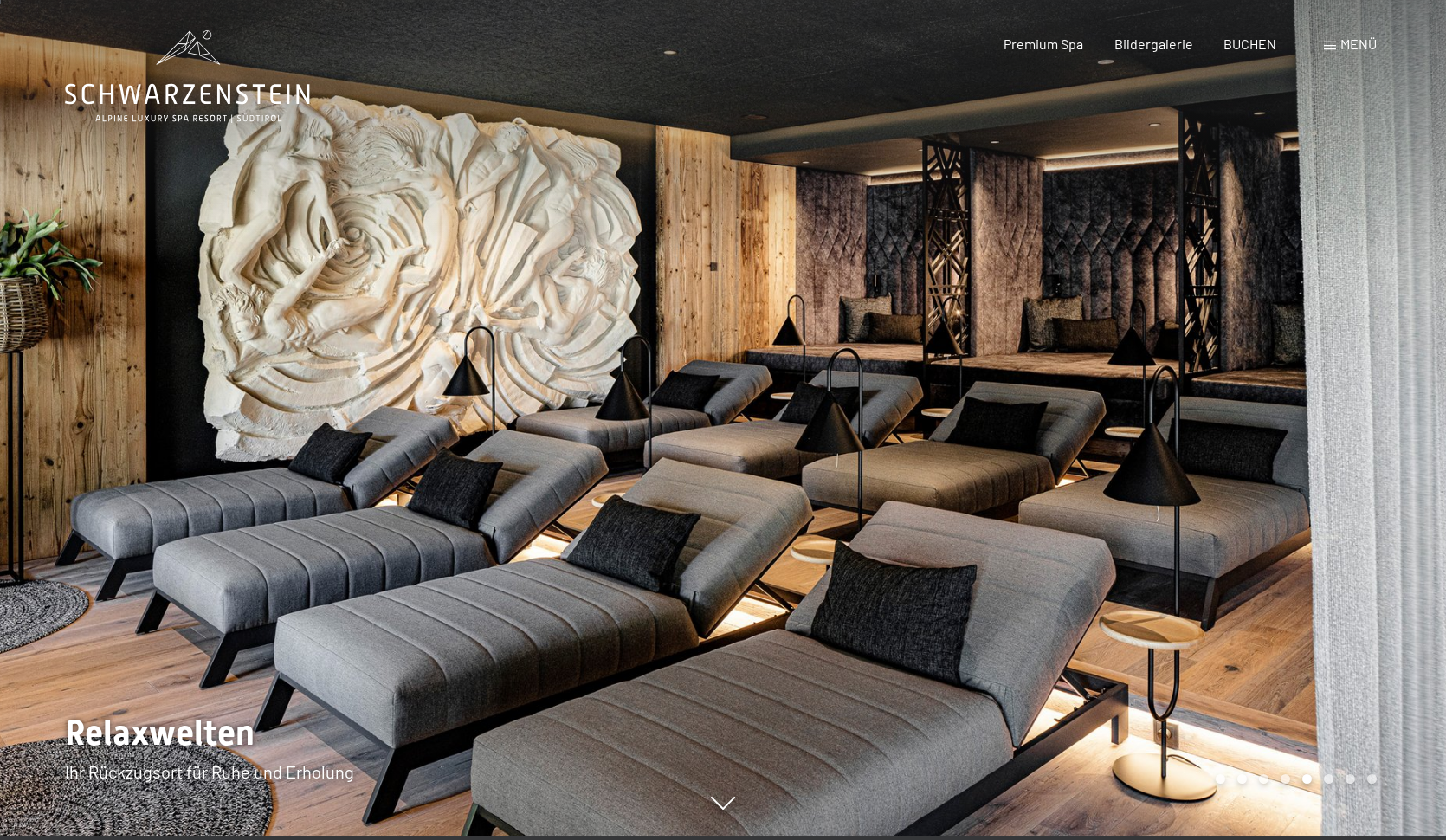
click at [1326, 379] on div at bounding box center [1084, 415] width 723 height 840
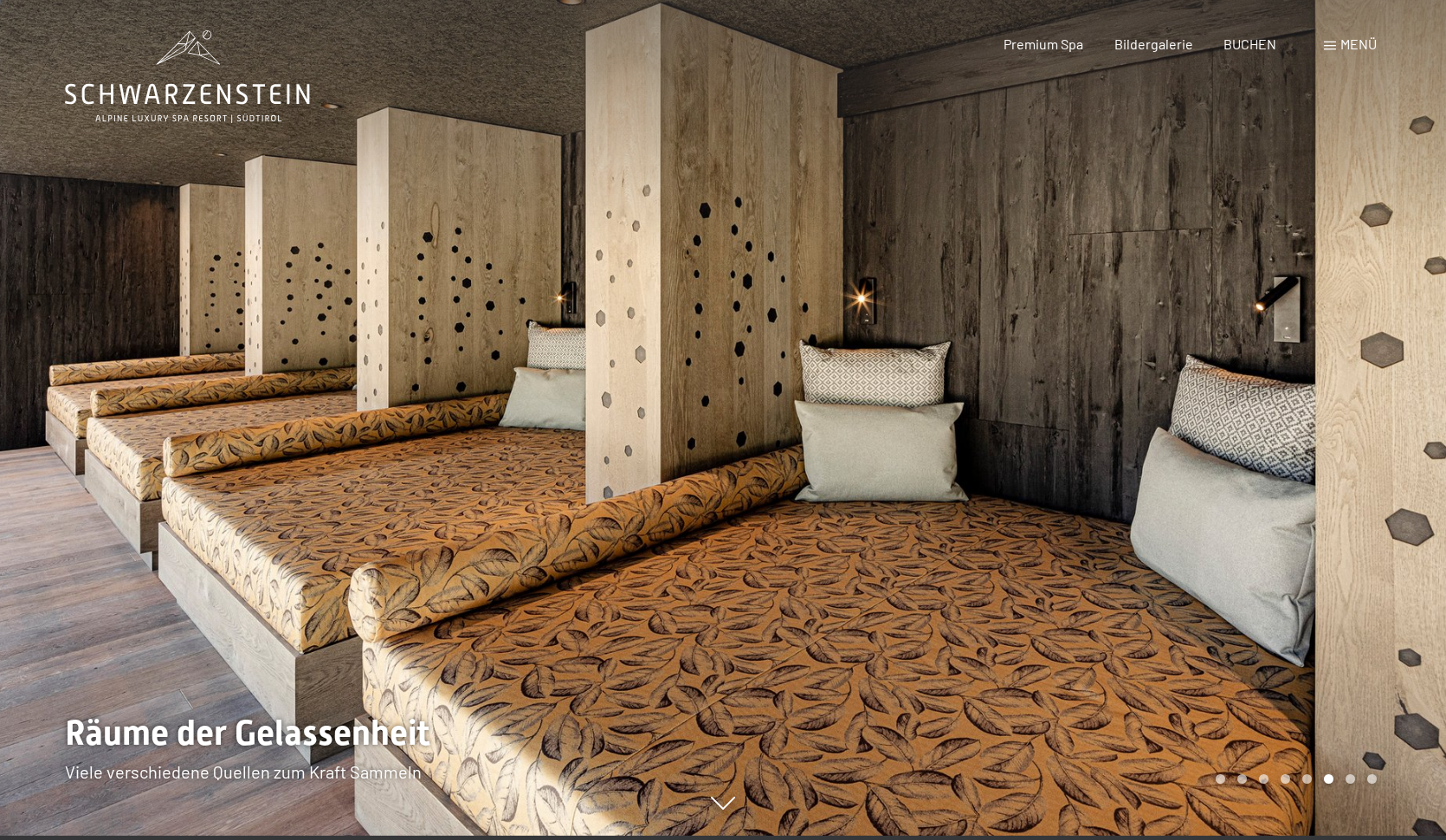
click at [1332, 393] on div at bounding box center [1084, 415] width 723 height 840
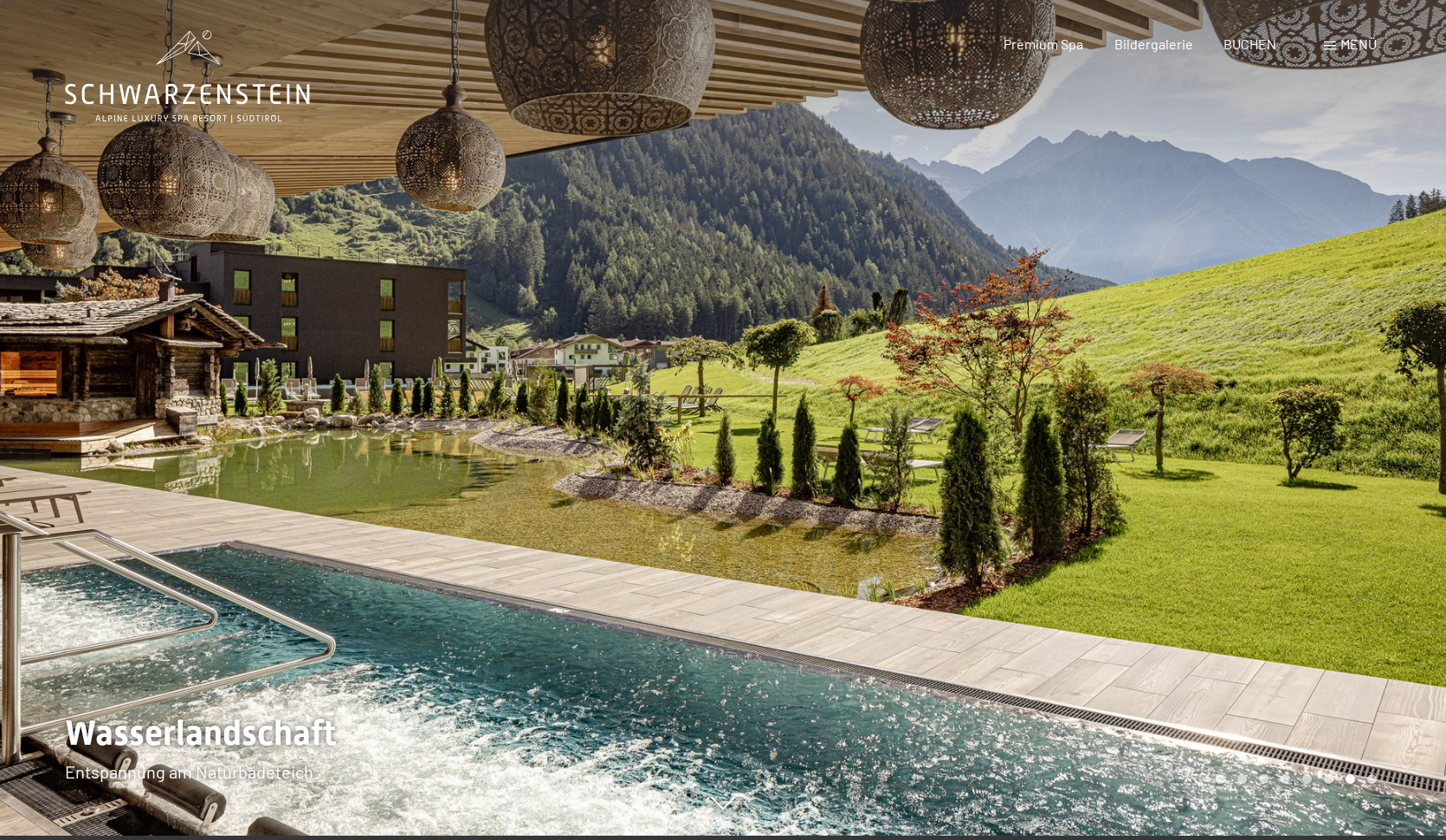
click at [1332, 393] on div at bounding box center [1084, 415] width 723 height 840
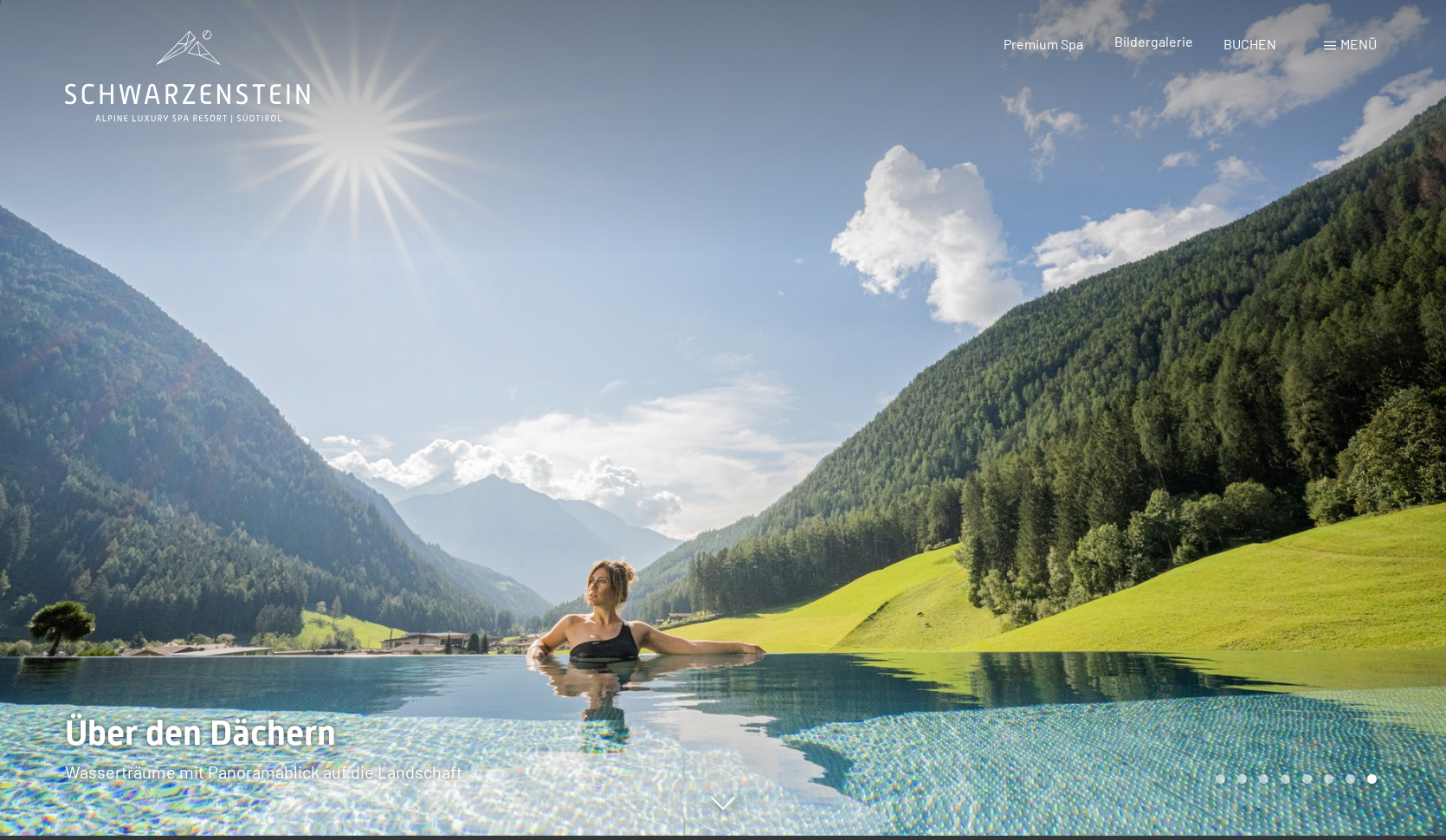
click at [1160, 38] on span "Bildergalerie" at bounding box center [1154, 40] width 79 height 17
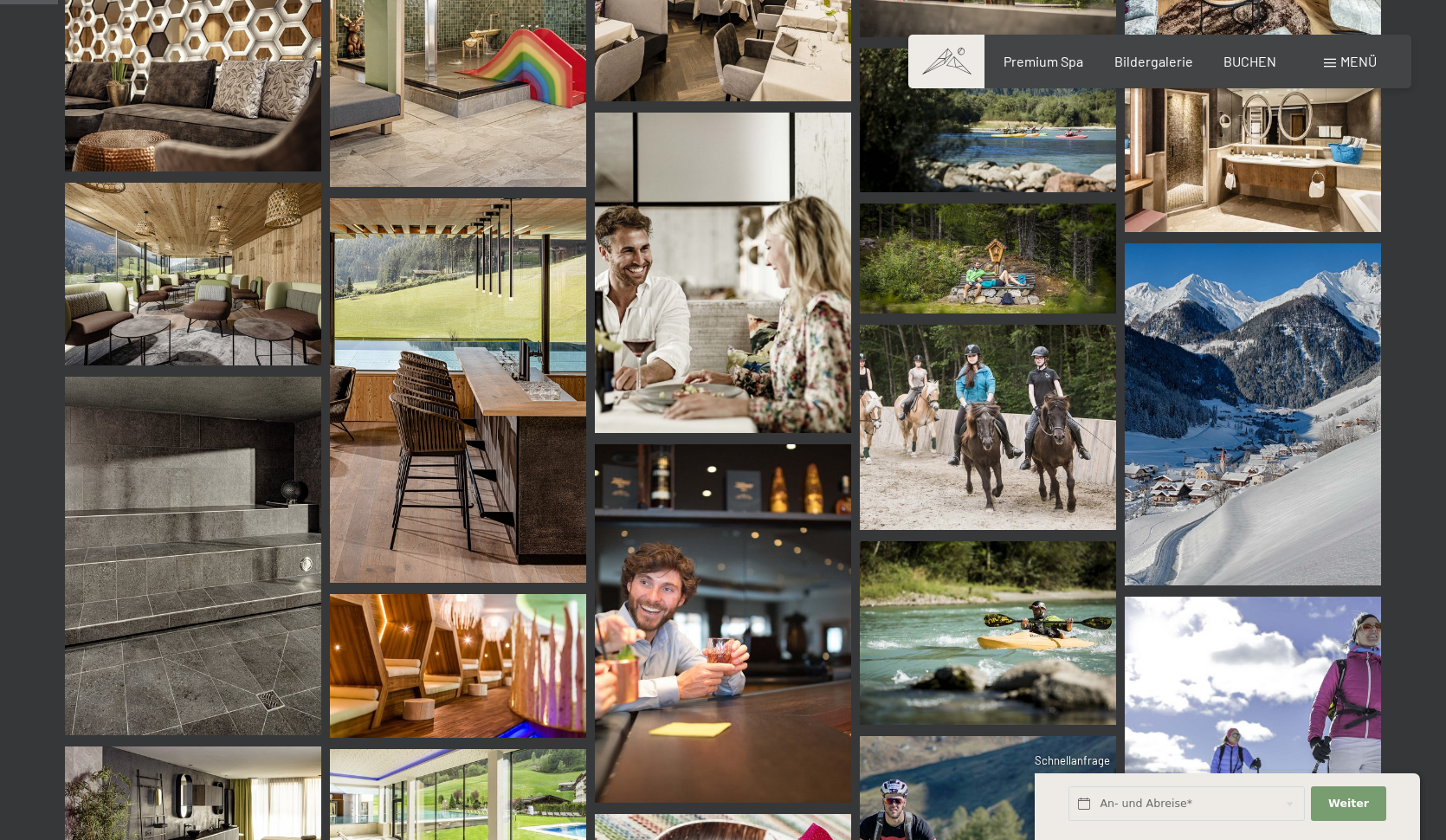
scroll to position [821, 0]
